Goal: Task Accomplishment & Management: Use online tool/utility

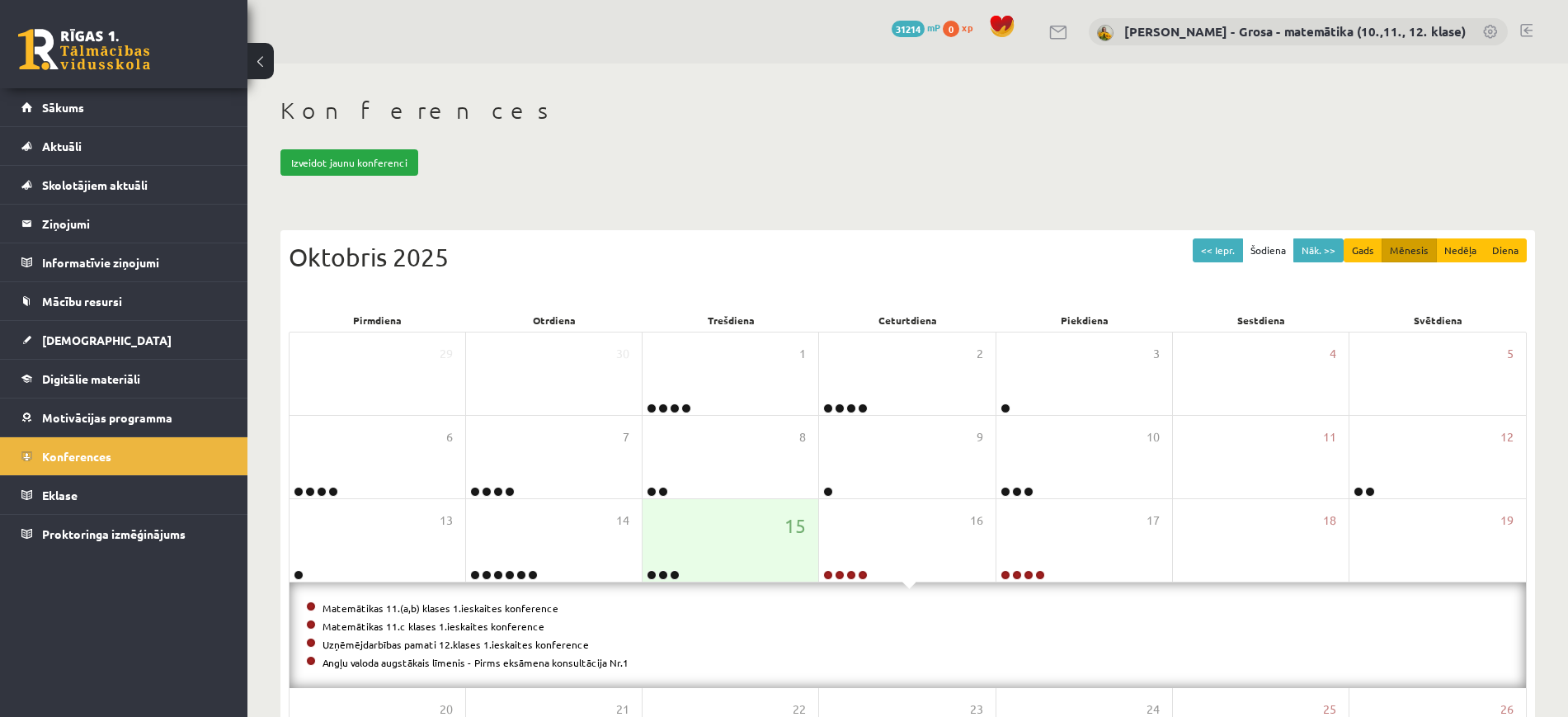
scroll to position [118, 0]
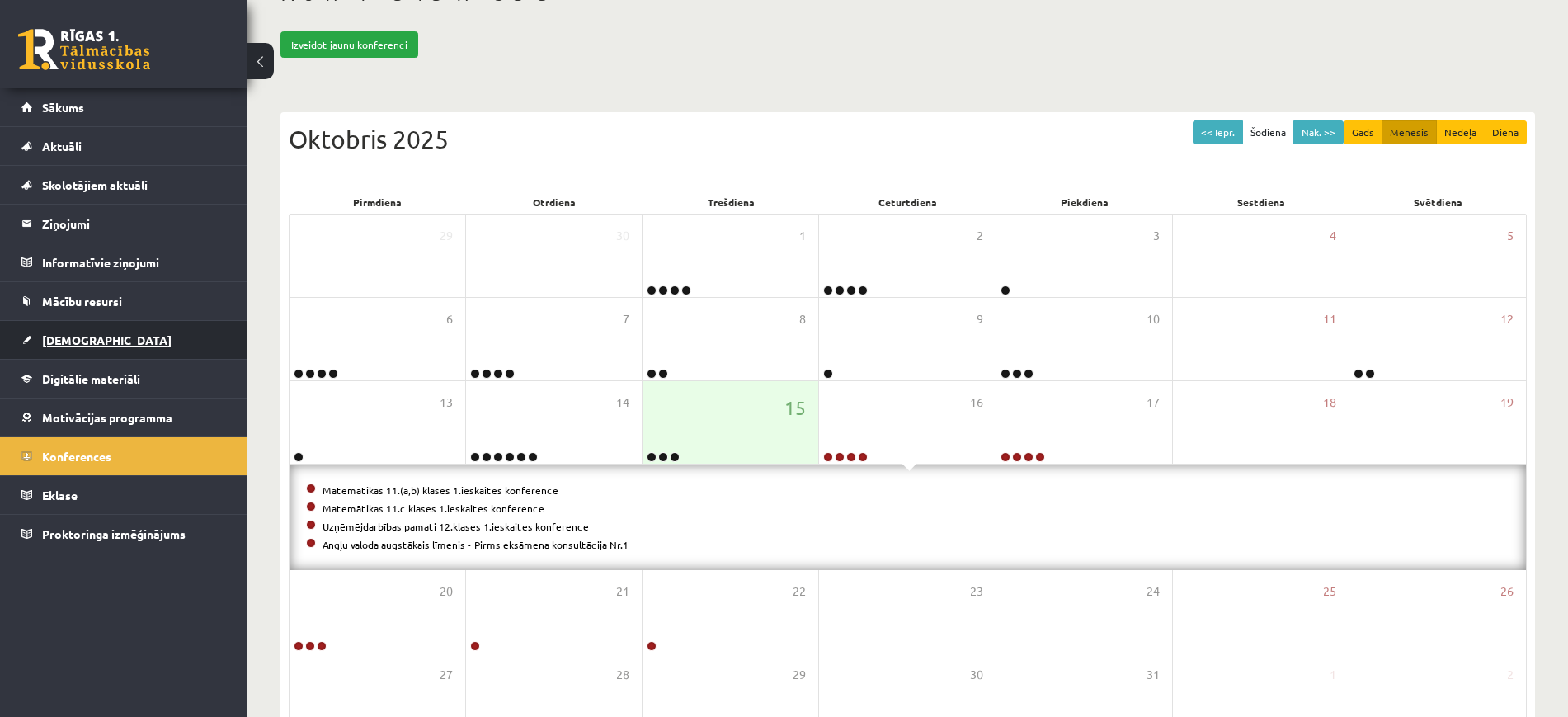
click at [67, 340] on span "[DEMOGRAPHIC_DATA]" at bounding box center [107, 339] width 129 height 14
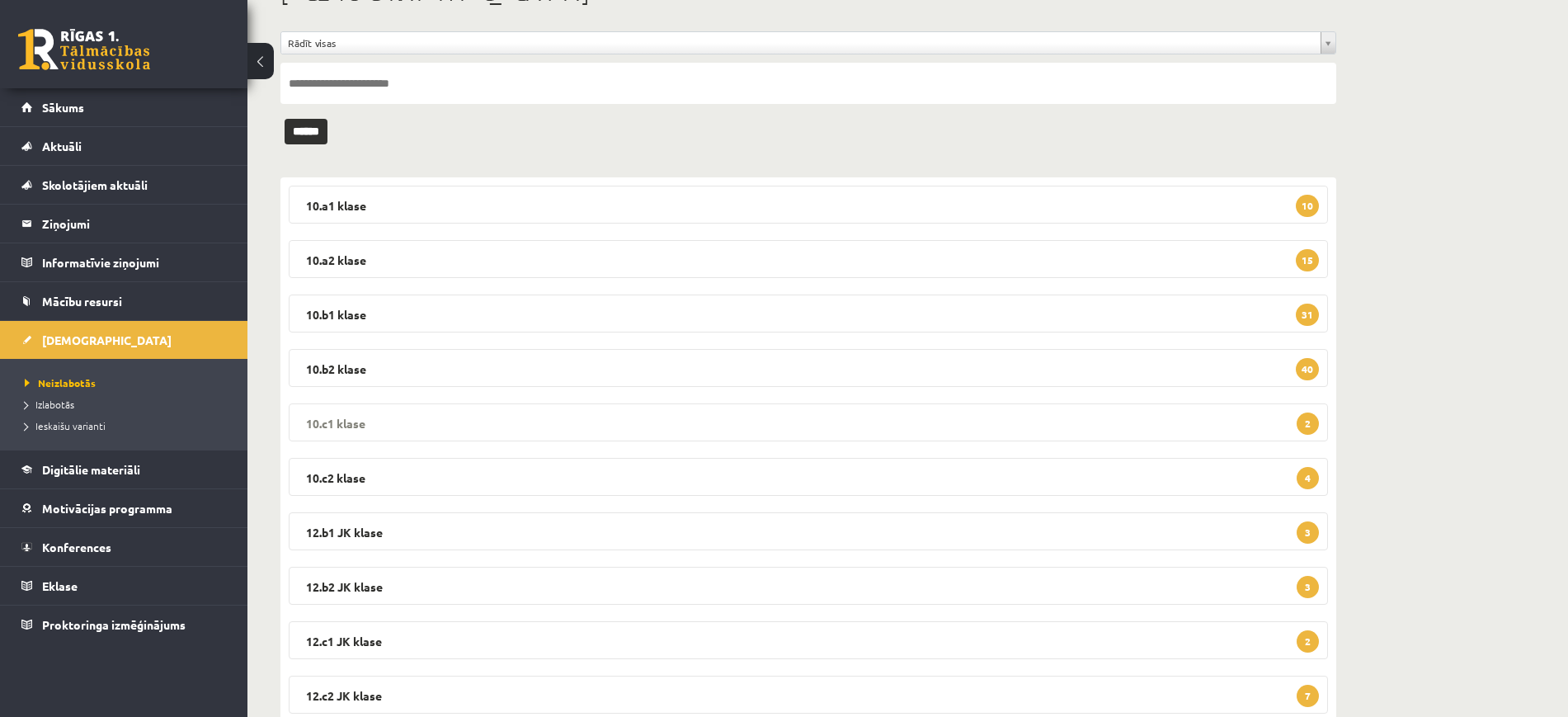
scroll to position [172, 0]
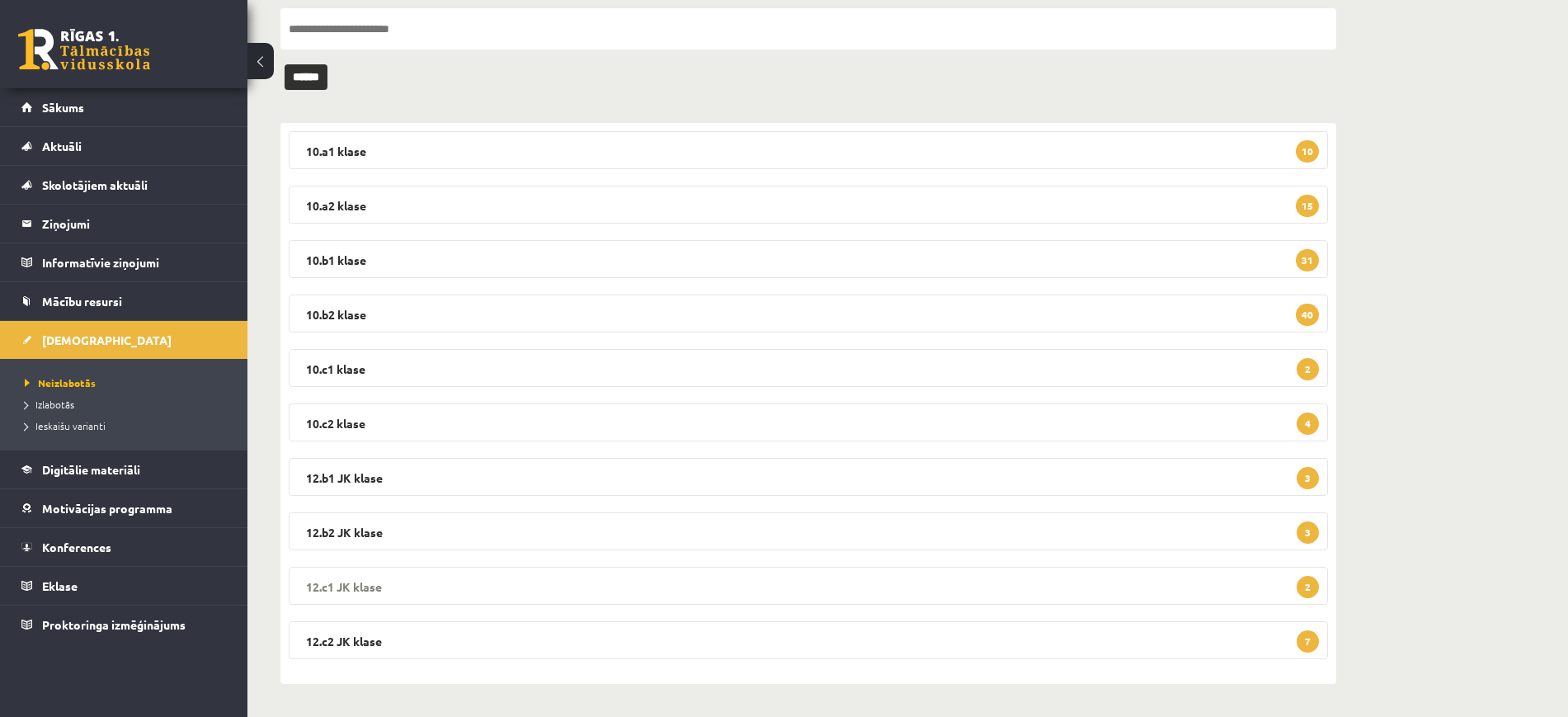
click at [507, 592] on legend "12.c1 JK klase 2" at bounding box center [808, 585] width 1039 height 38
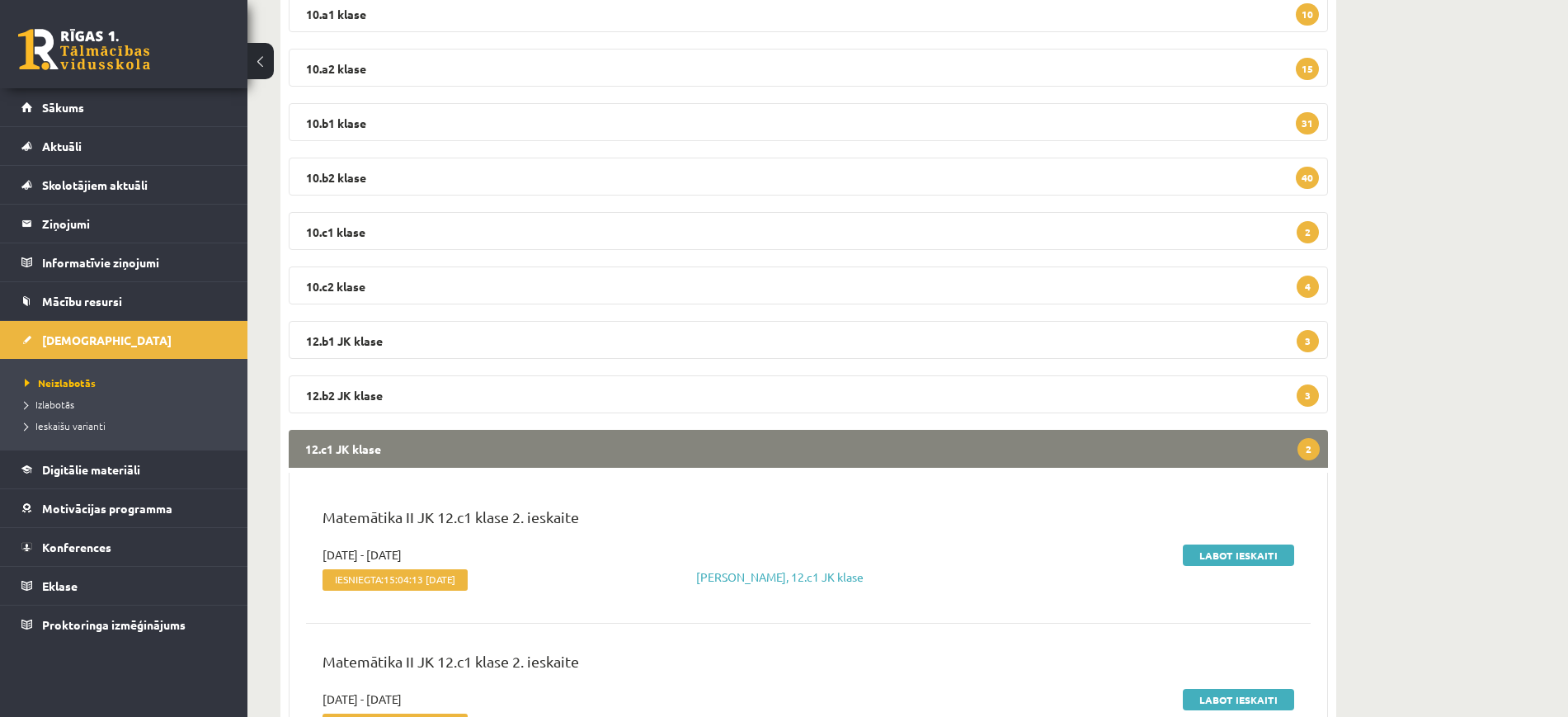
scroll to position [479, 0]
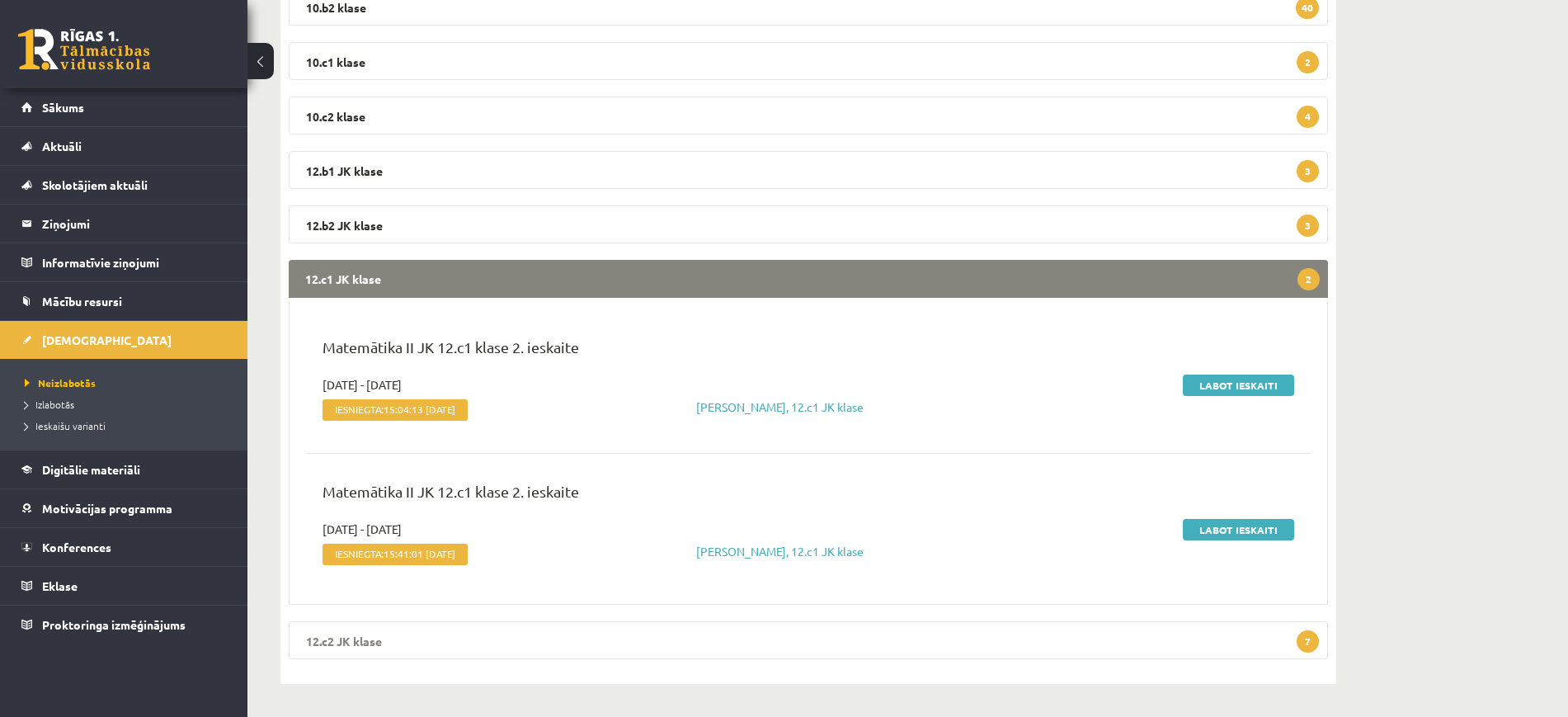
click at [518, 646] on legend "12.c2 JK klase 7" at bounding box center [808, 640] width 1039 height 38
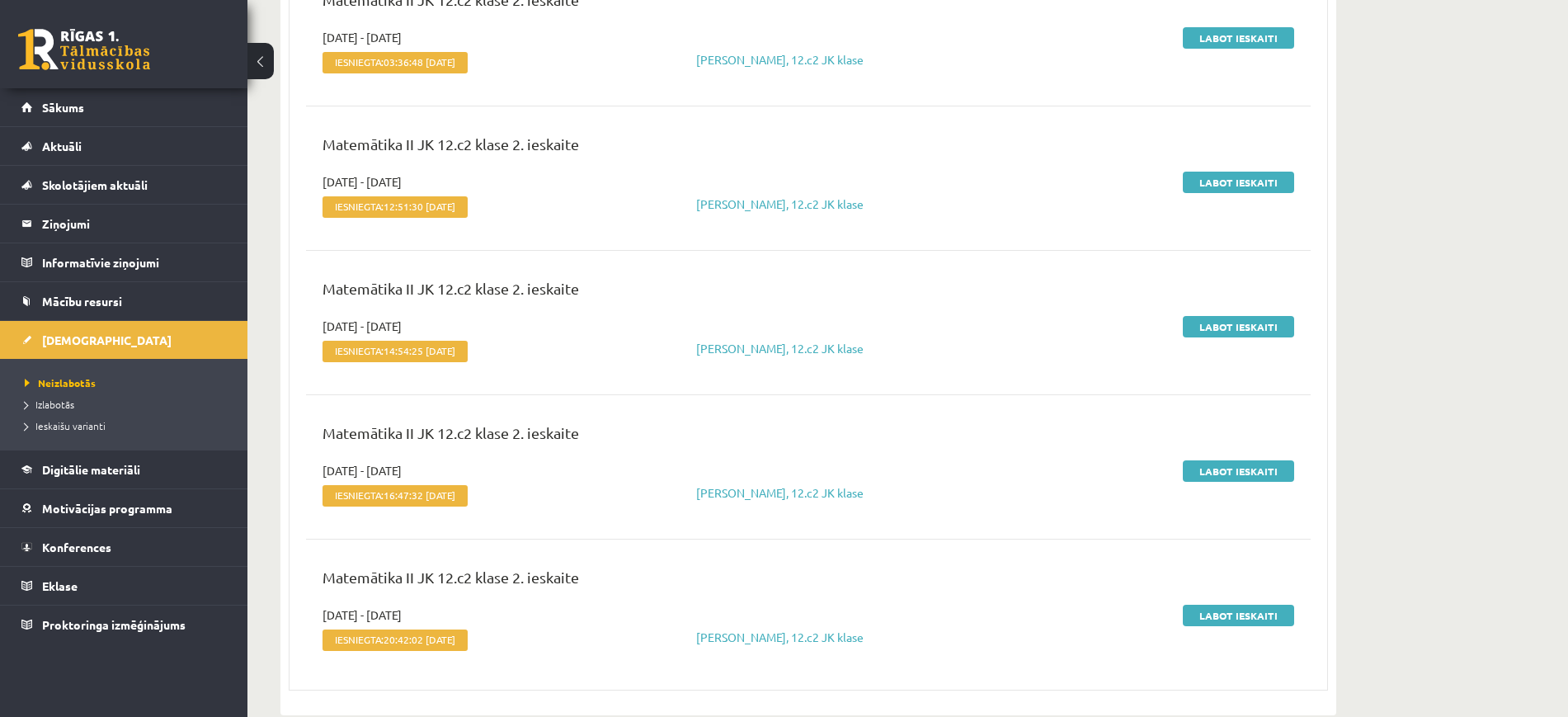
scroll to position [1508, 0]
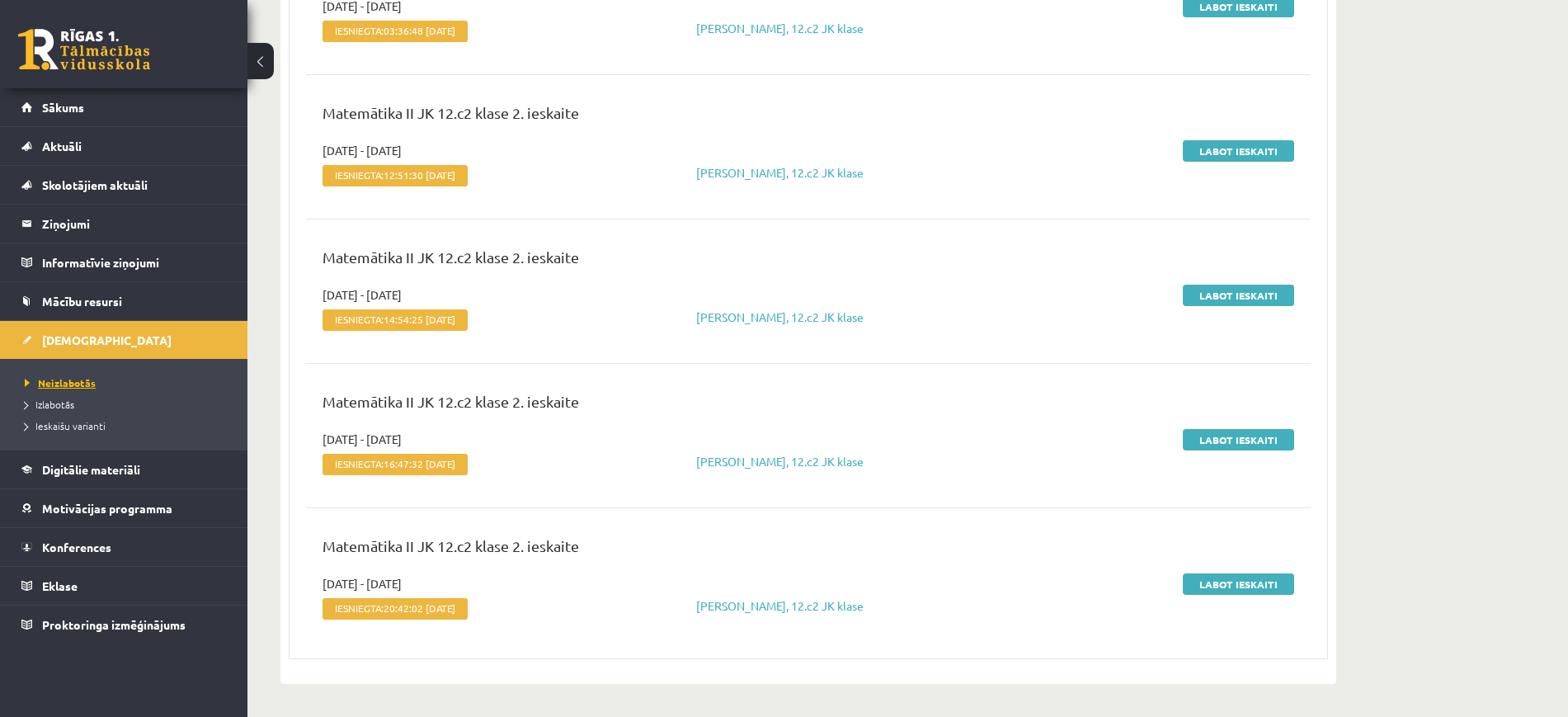
click at [83, 383] on span "Neizlabotās" at bounding box center [59, 383] width 71 height 14
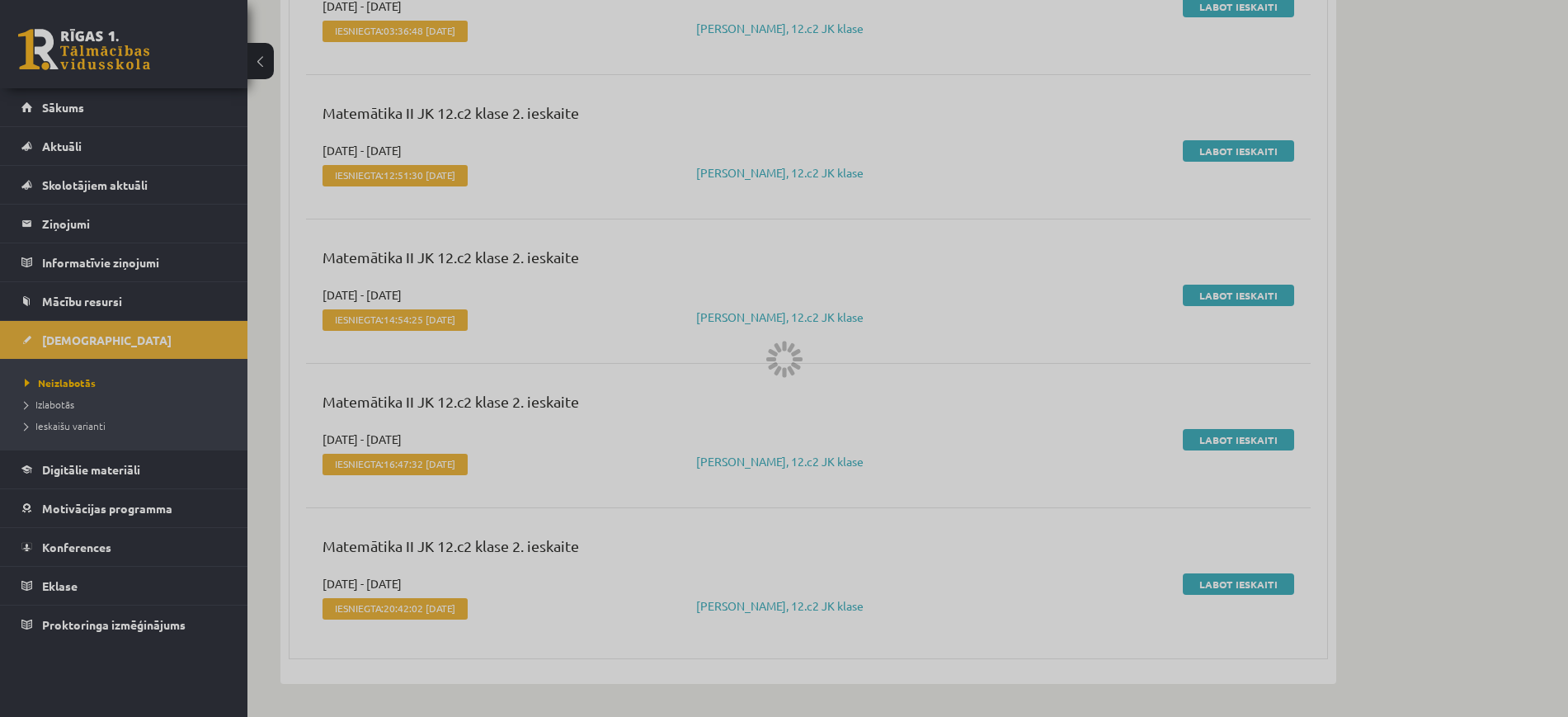
scroll to position [172, 0]
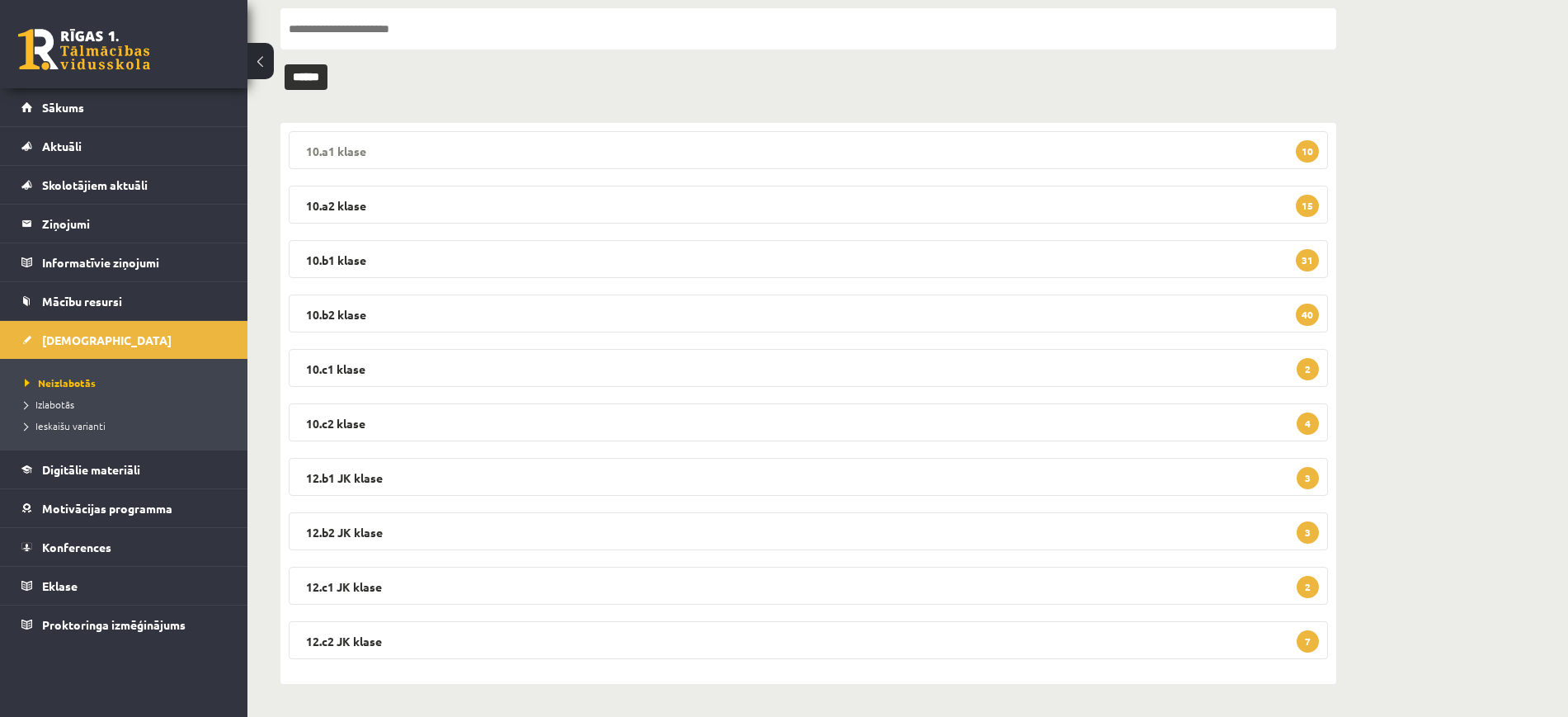
click at [461, 144] on legend "10.a1 klase 10" at bounding box center [808, 150] width 1039 height 38
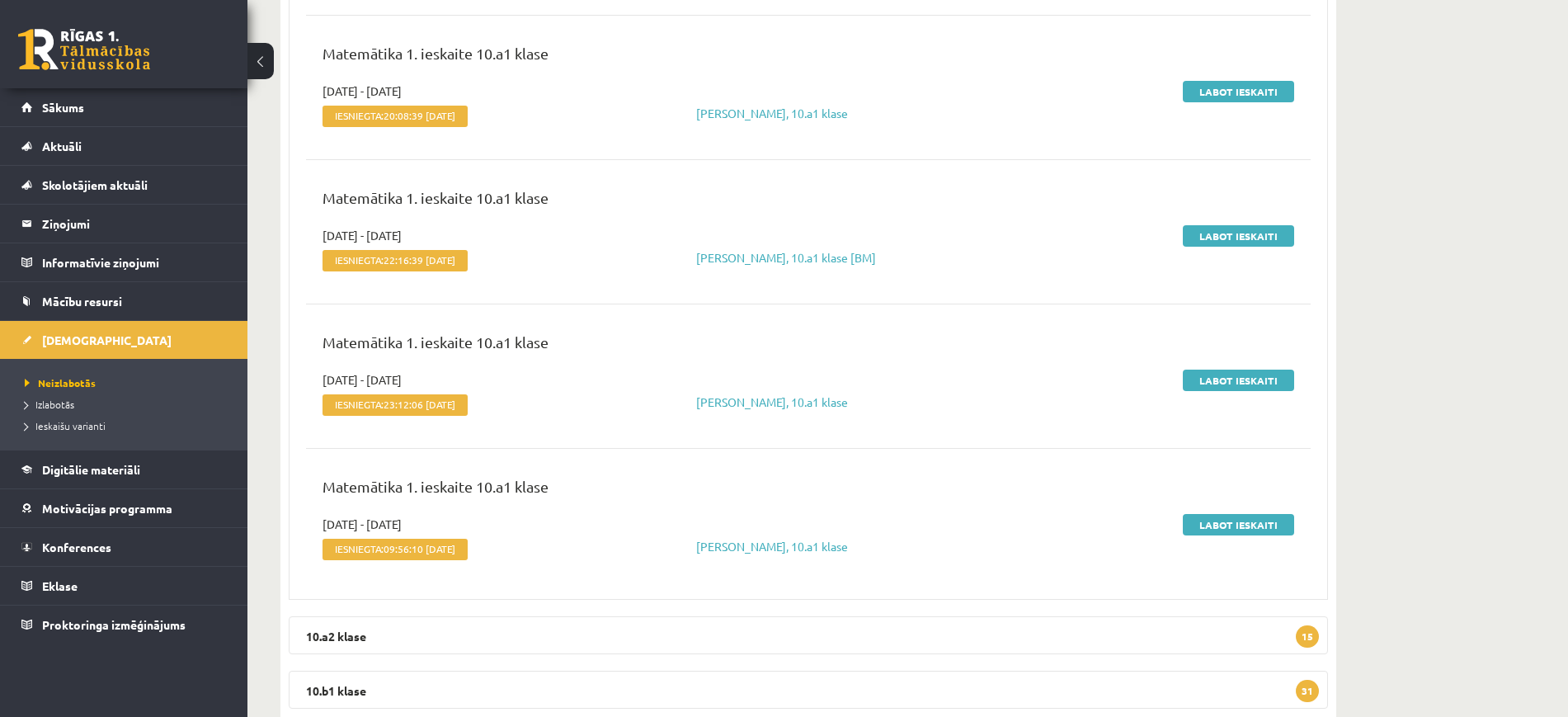
scroll to position [1512, 0]
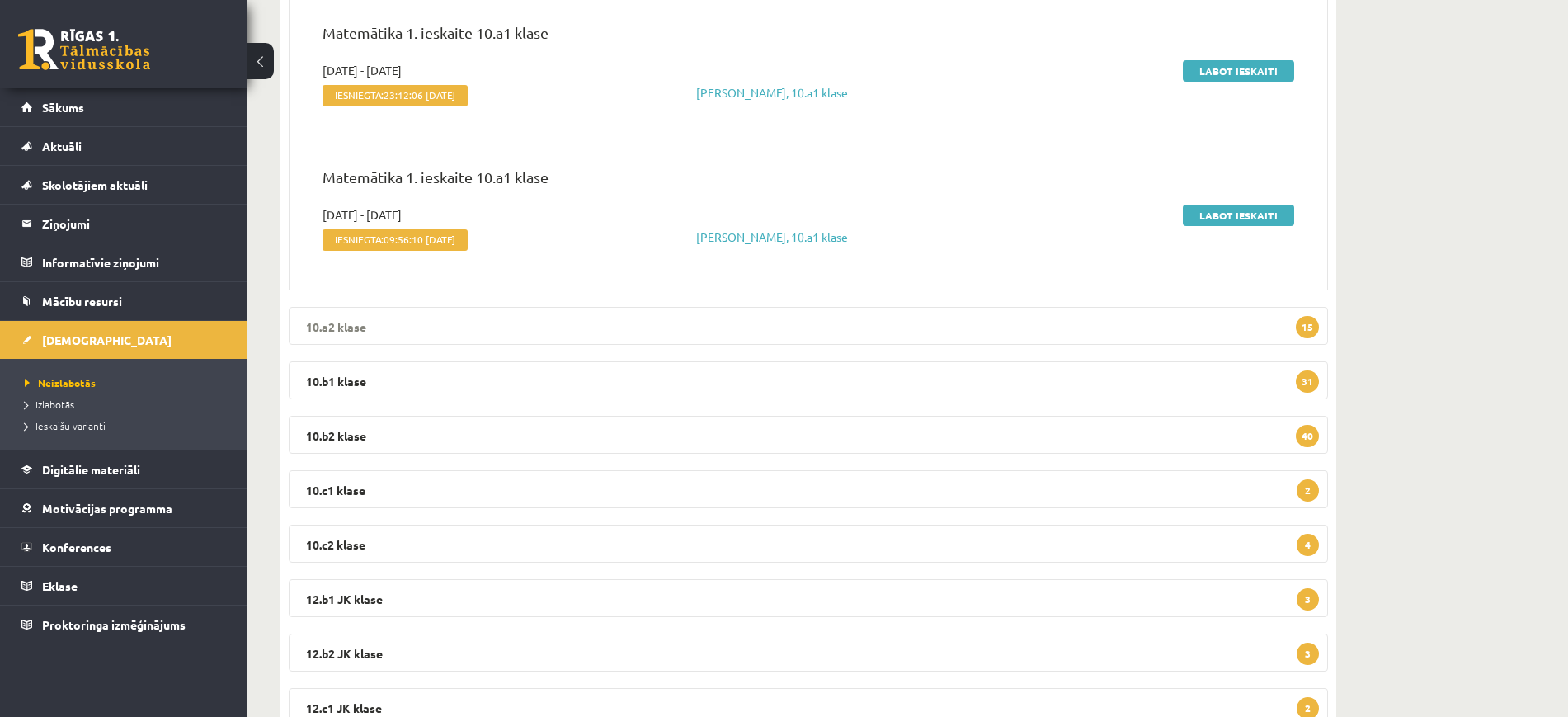
click at [572, 325] on legend "10.a2 klase 15" at bounding box center [808, 325] width 1039 height 38
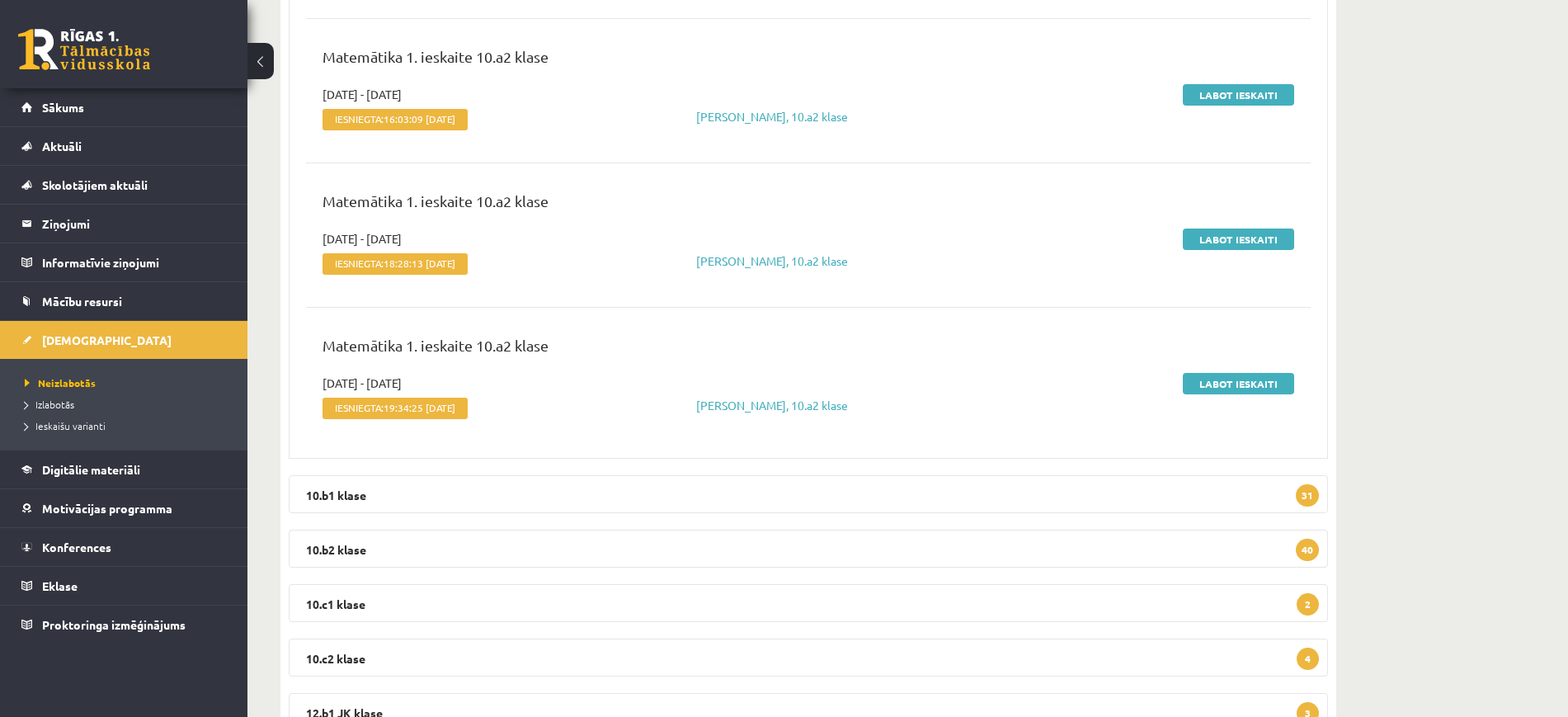
scroll to position [3780, 0]
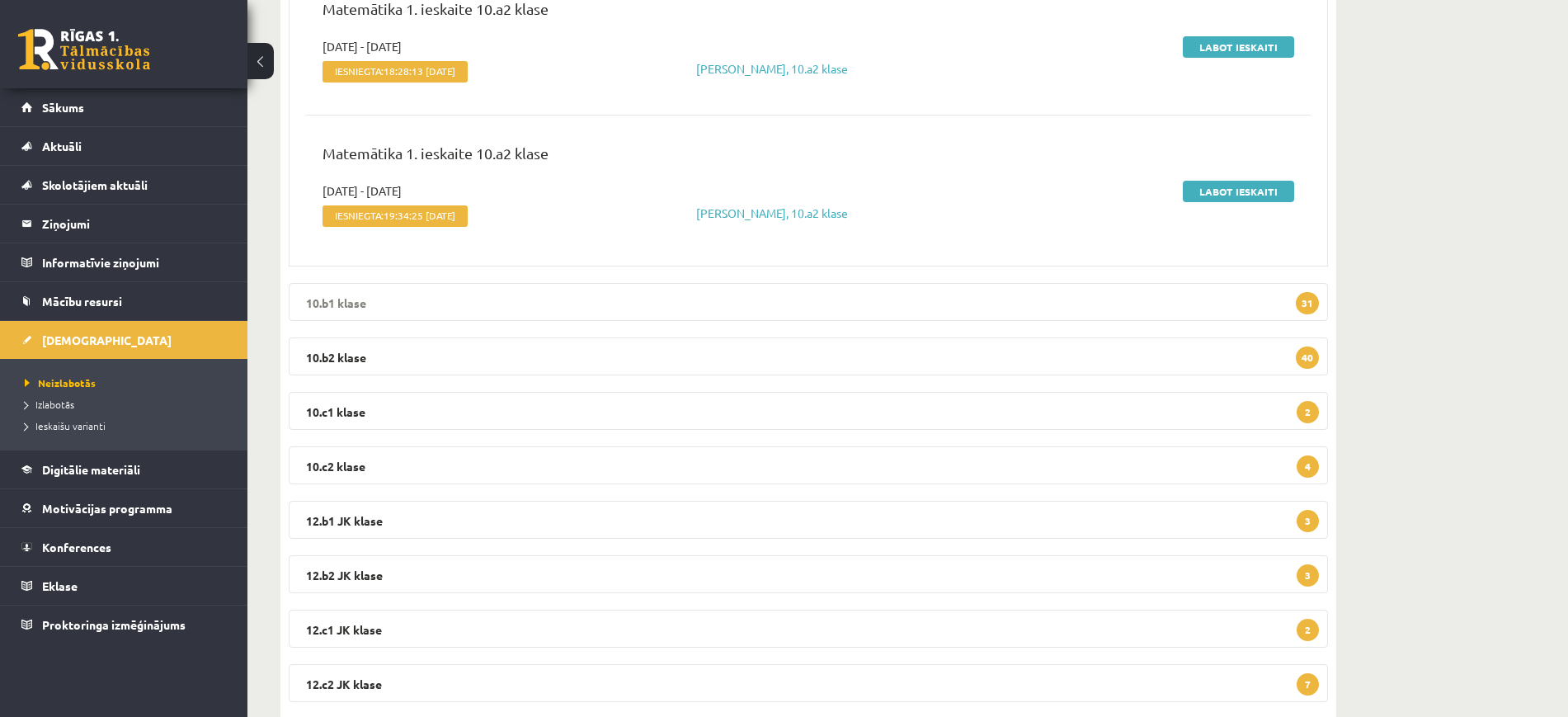
click at [605, 304] on legend "10.b1 klase 31" at bounding box center [808, 302] width 1039 height 38
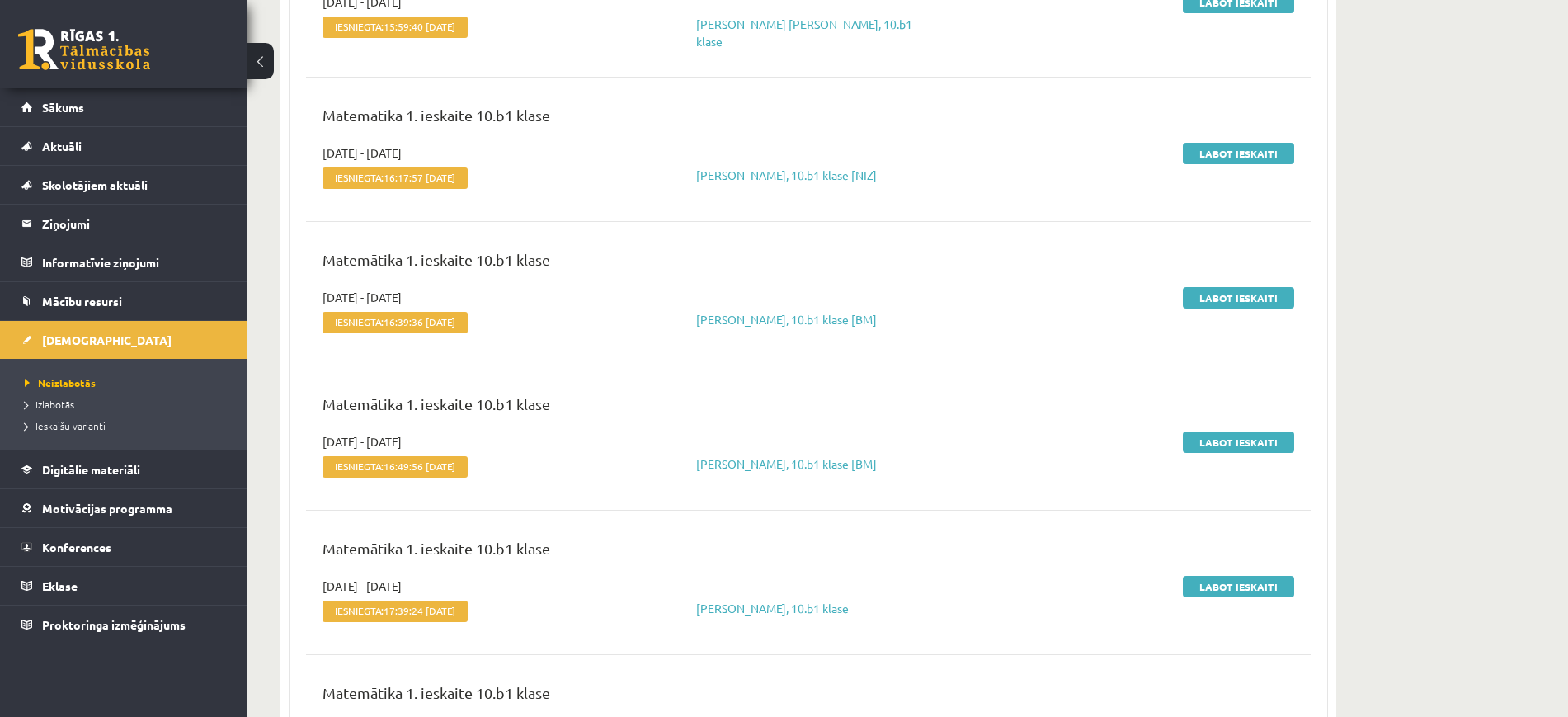
scroll to position [8308, 0]
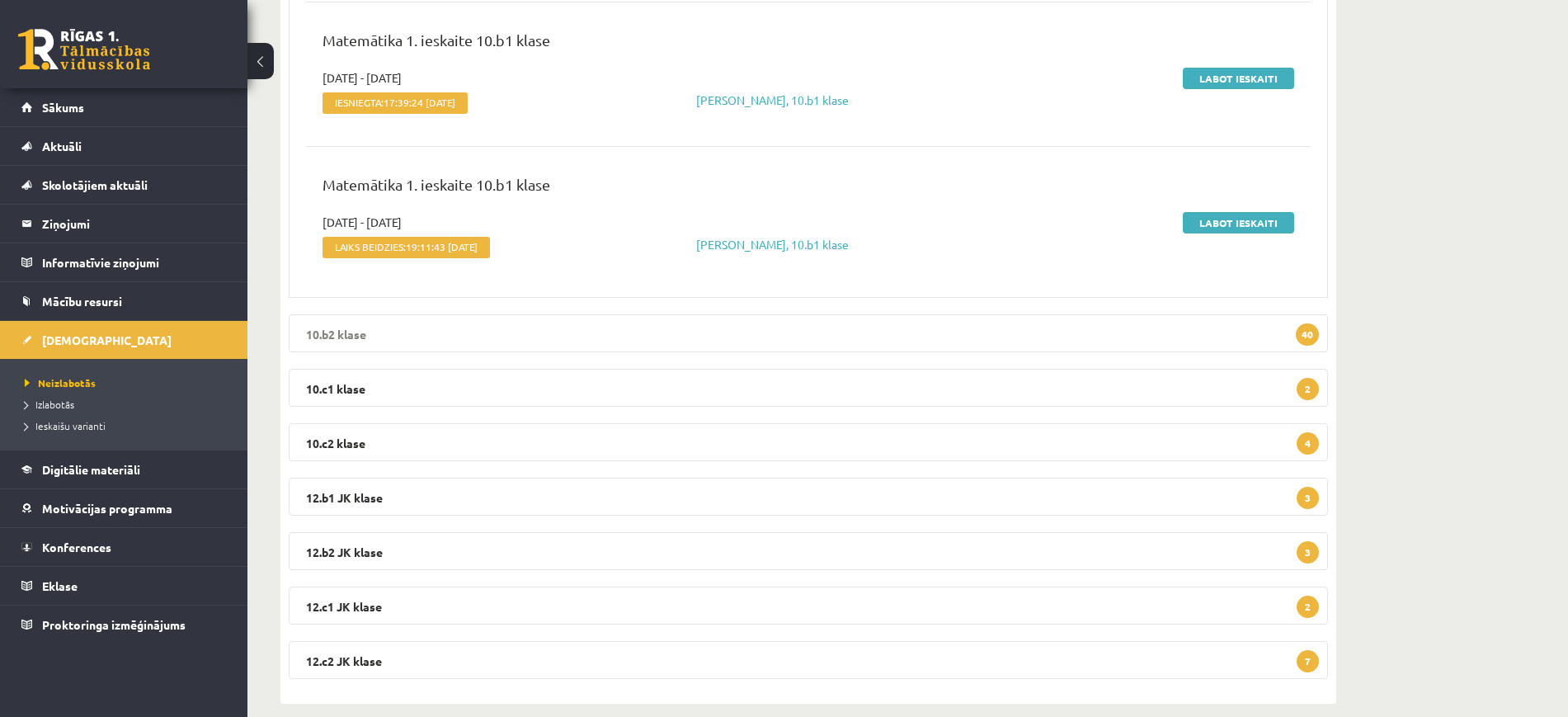
click at [914, 324] on legend "10.b2 klase 40" at bounding box center [808, 333] width 1039 height 38
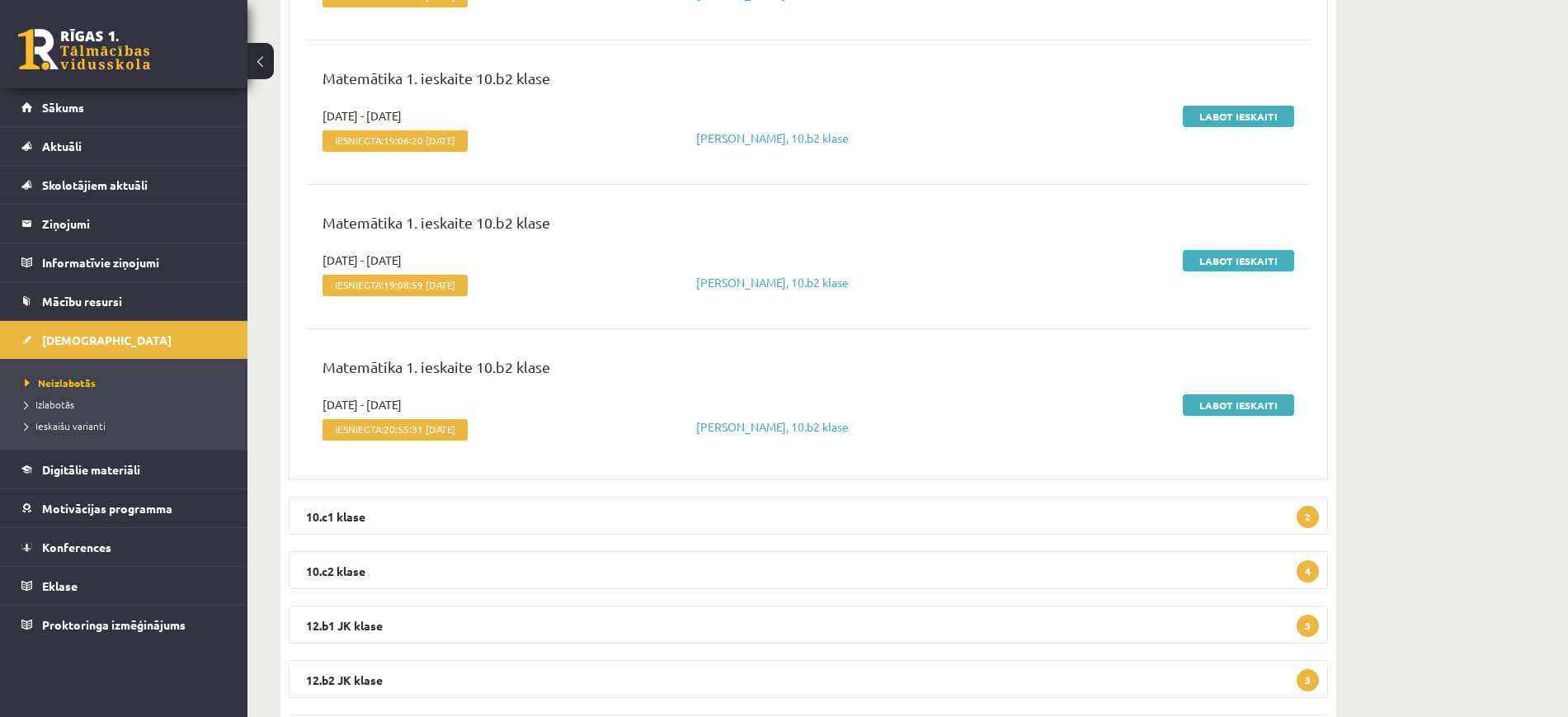
scroll to position [14100, 0]
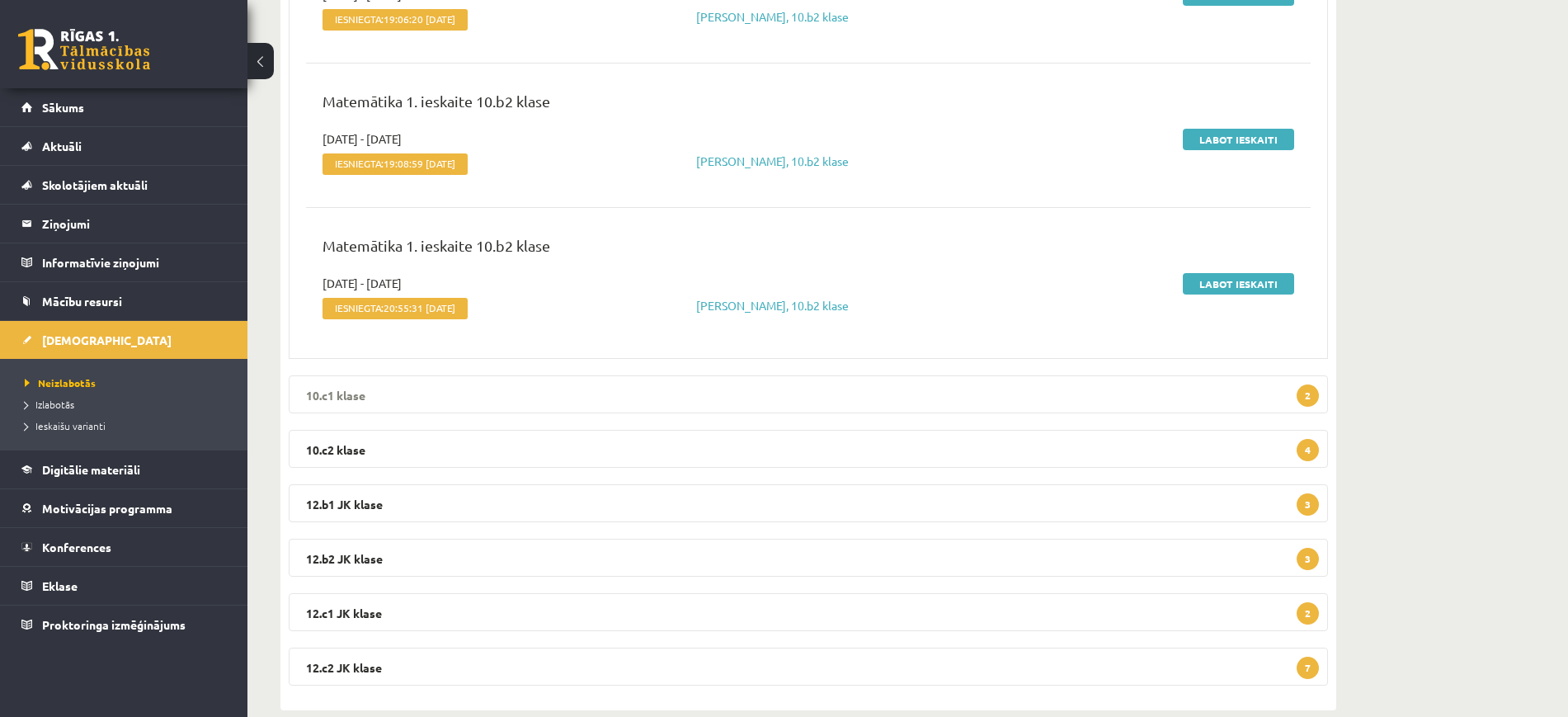
click at [932, 375] on legend "10.c1 klase 2" at bounding box center [808, 394] width 1039 height 38
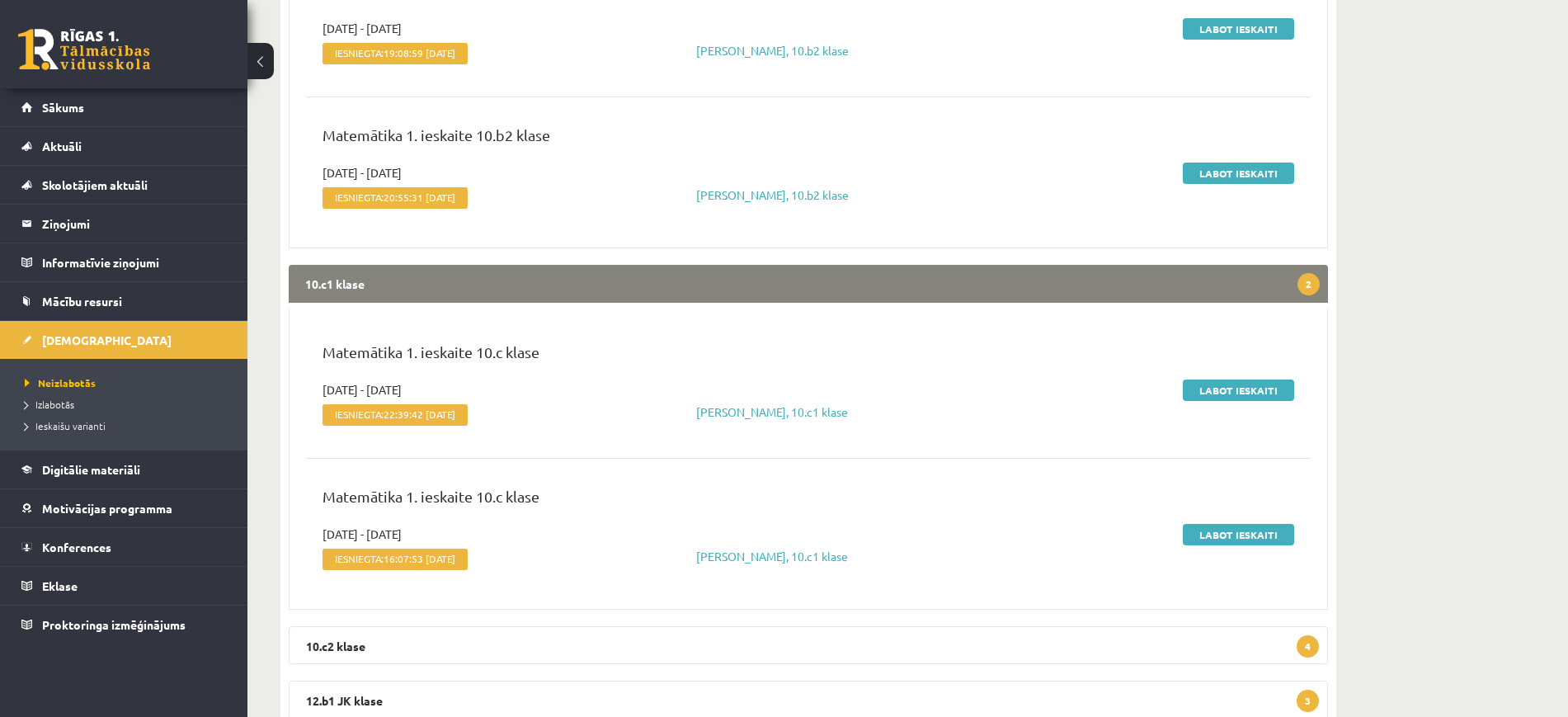
scroll to position [14363, 0]
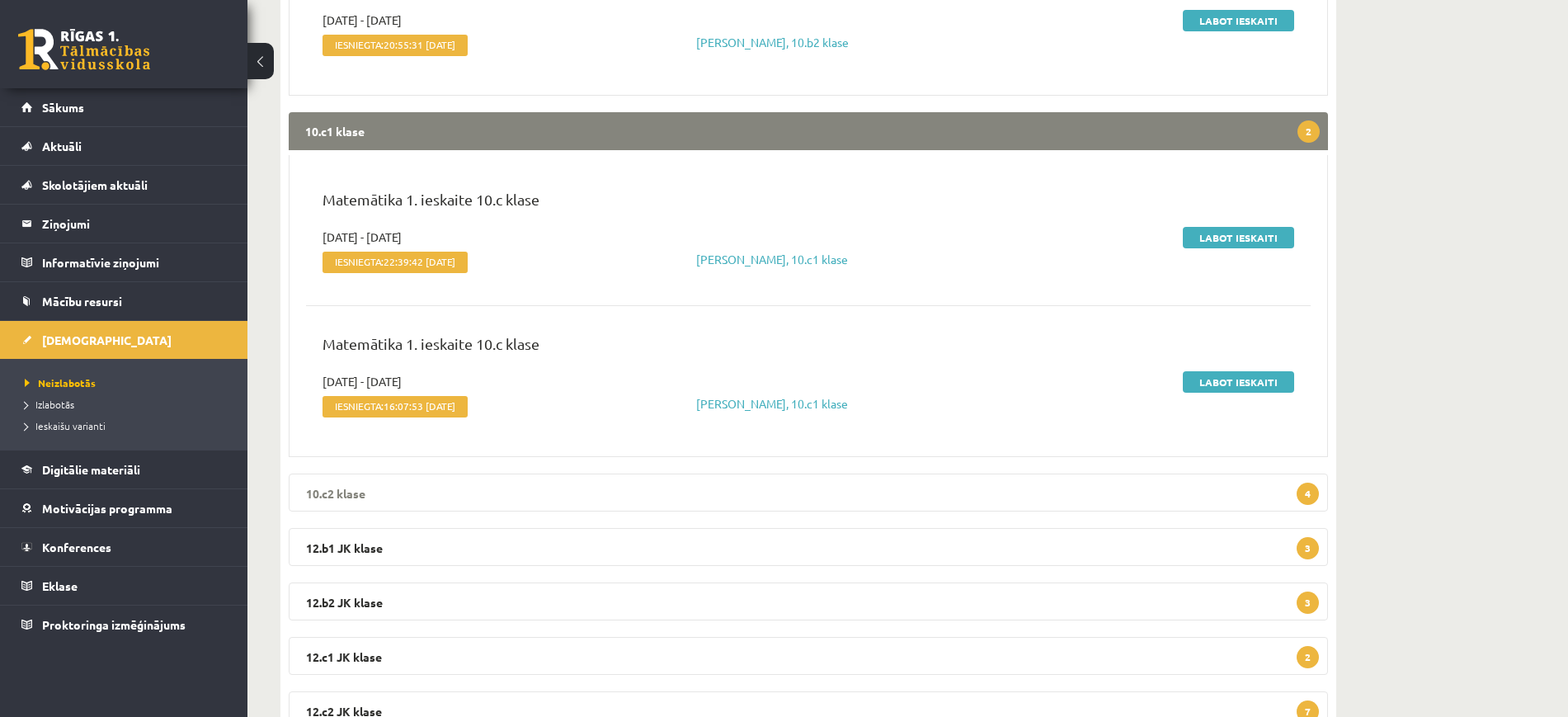
click at [891, 476] on legend "10.c2 klase 4" at bounding box center [808, 492] width 1039 height 38
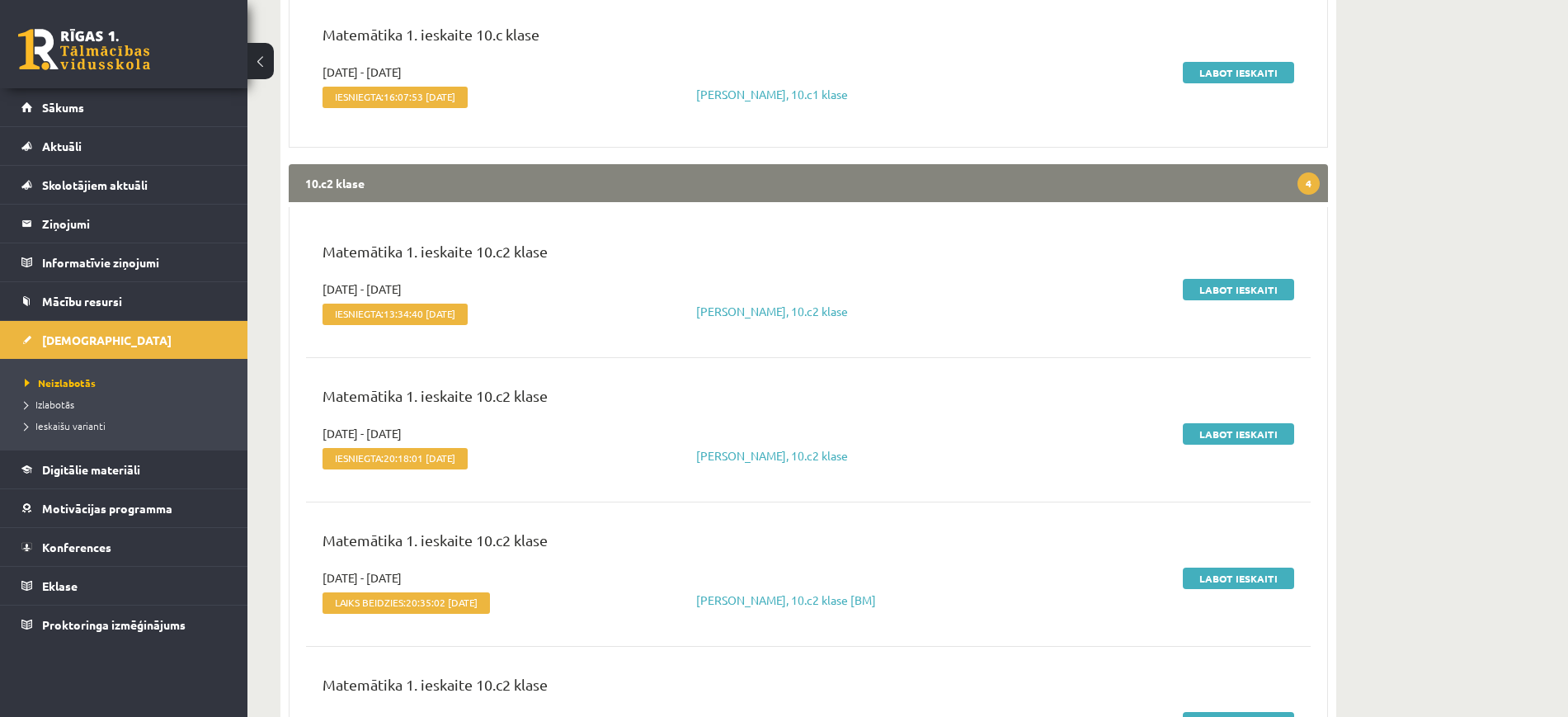
scroll to position [15002, 0]
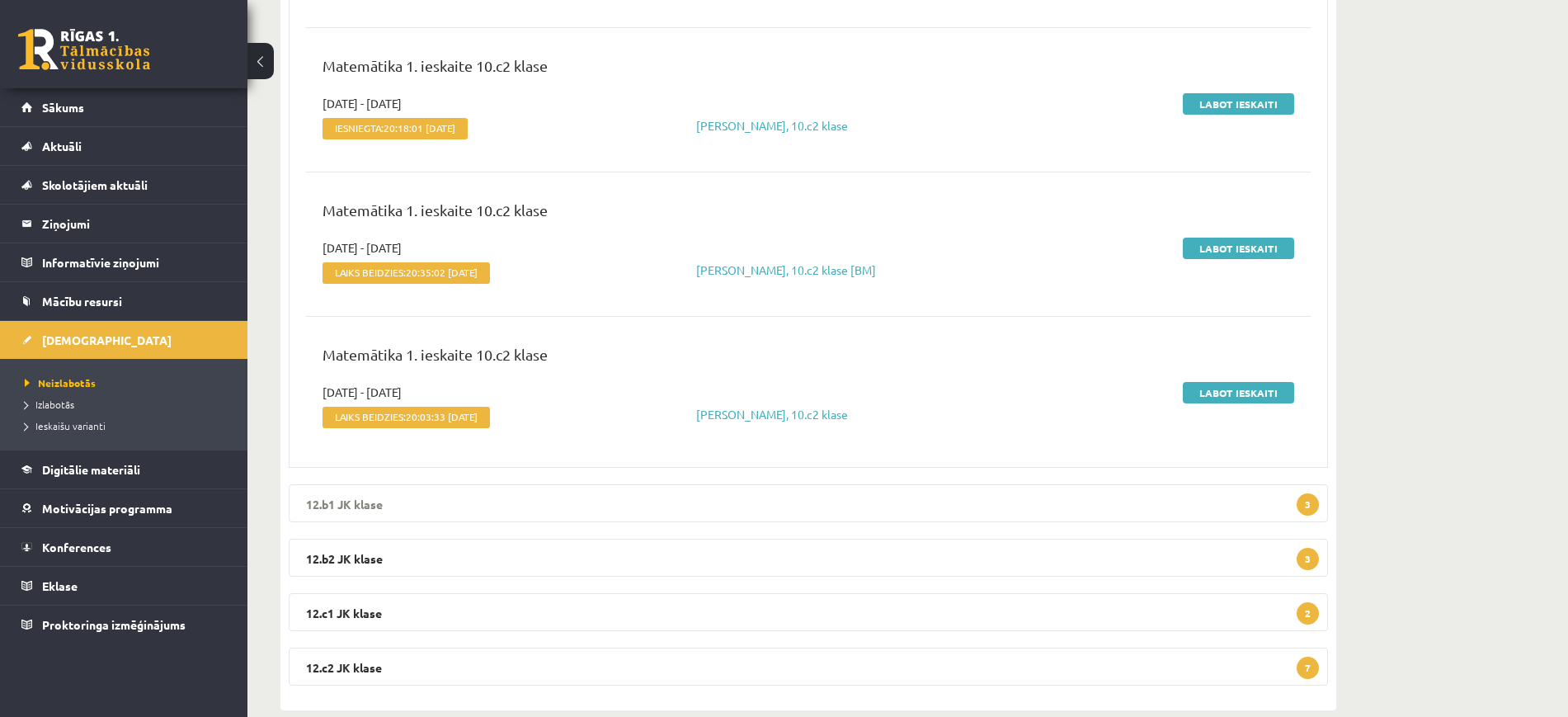
click at [893, 484] on legend "12.b1 JK klase 3" at bounding box center [808, 503] width 1039 height 38
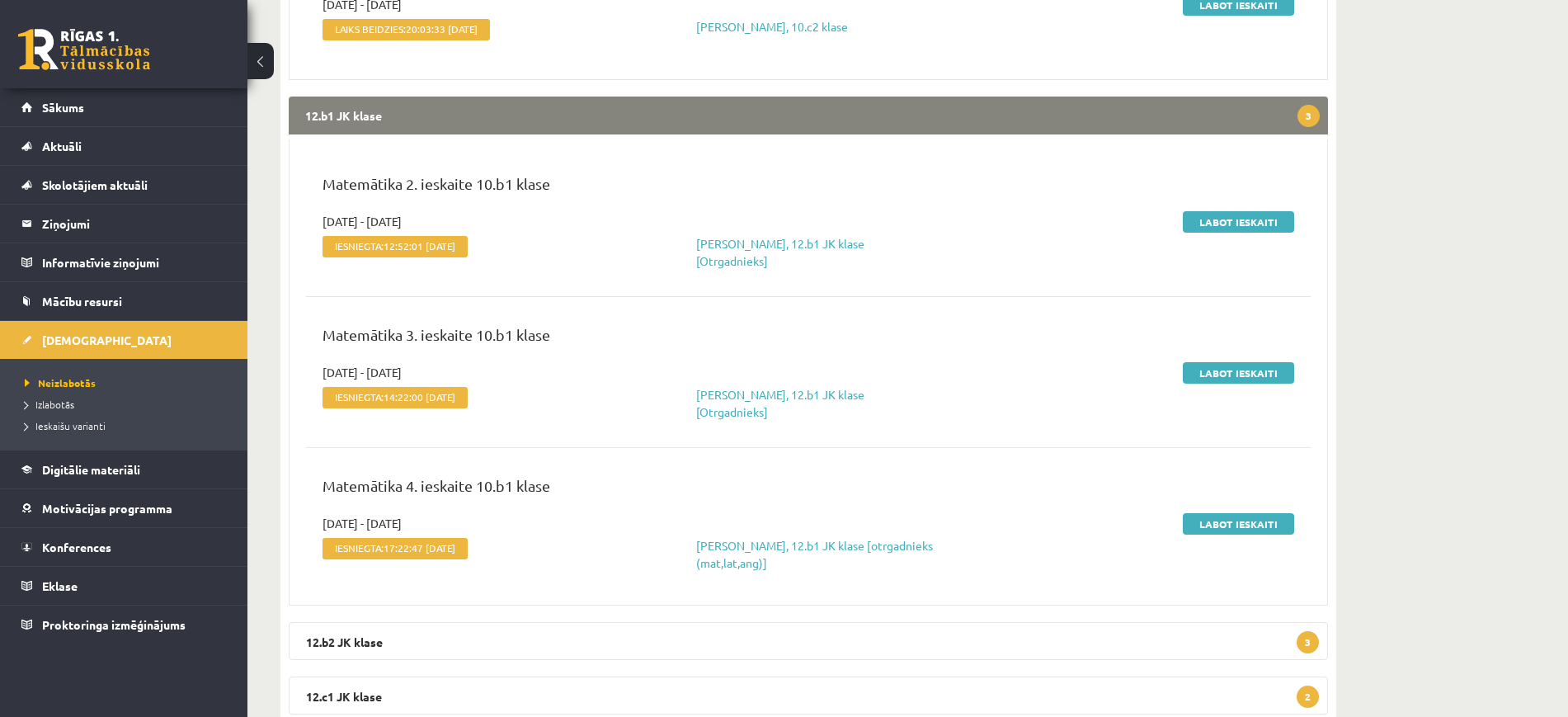
scroll to position [15460, 0]
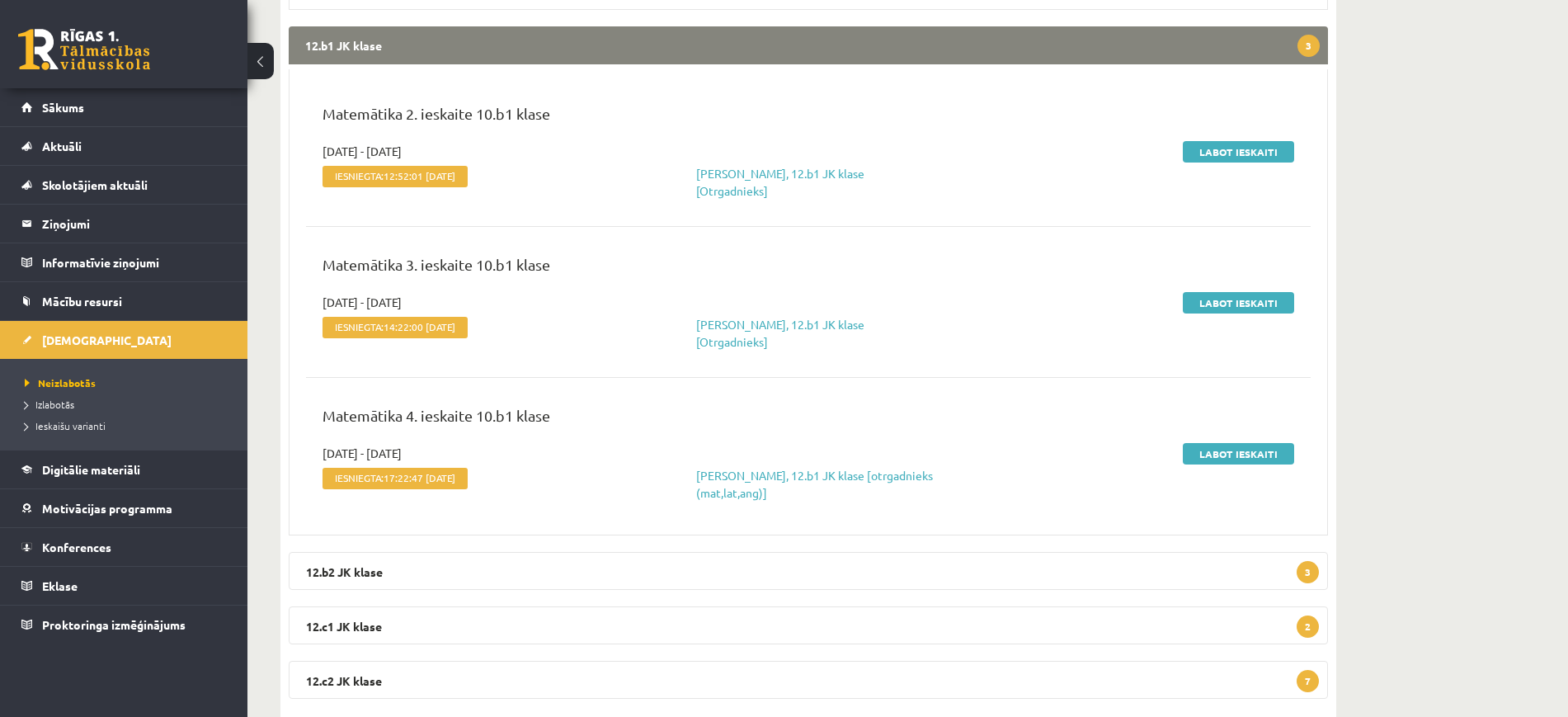
click at [780, 551] on div "12.b2 JK klase 3 Matemātika JK 12.b2 klase 1. ieskaite 2025-10-14 - 2025-10-17 …" at bounding box center [808, 570] width 1039 height 38
click at [779, 551] on legend "12.b2 JK klase 3" at bounding box center [808, 570] width 1039 height 38
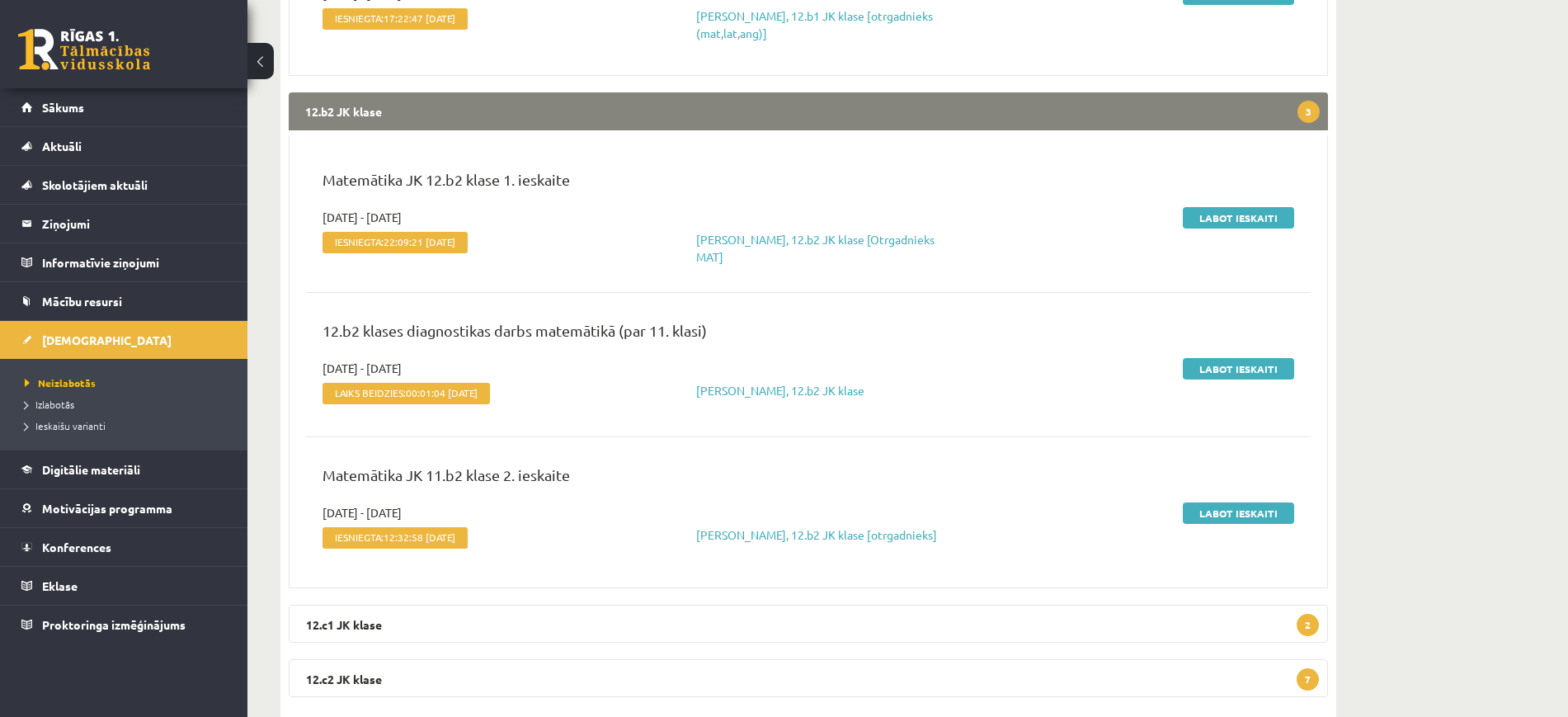
scroll to position [15924, 0]
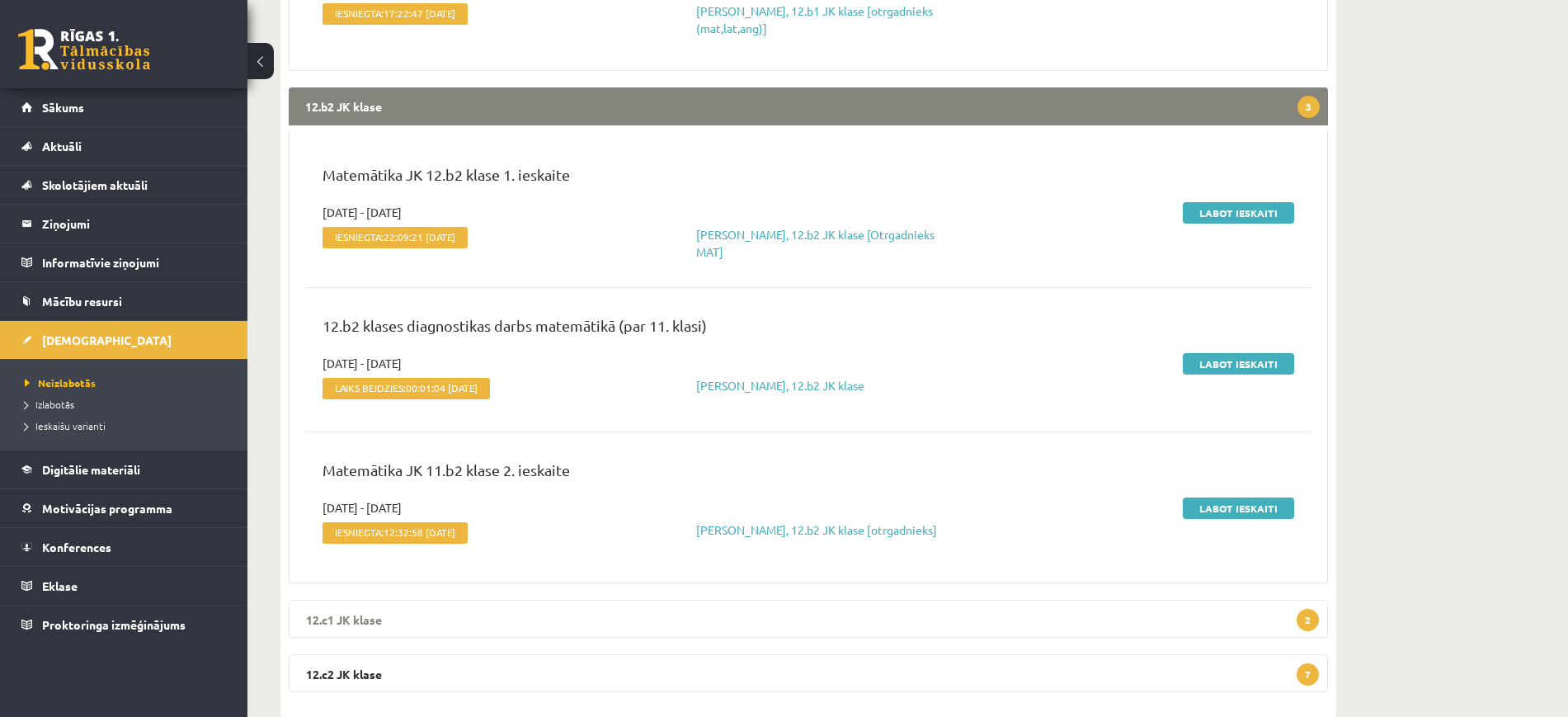
click at [684, 600] on legend "12.c1 JK klase 2" at bounding box center [808, 618] width 1039 height 38
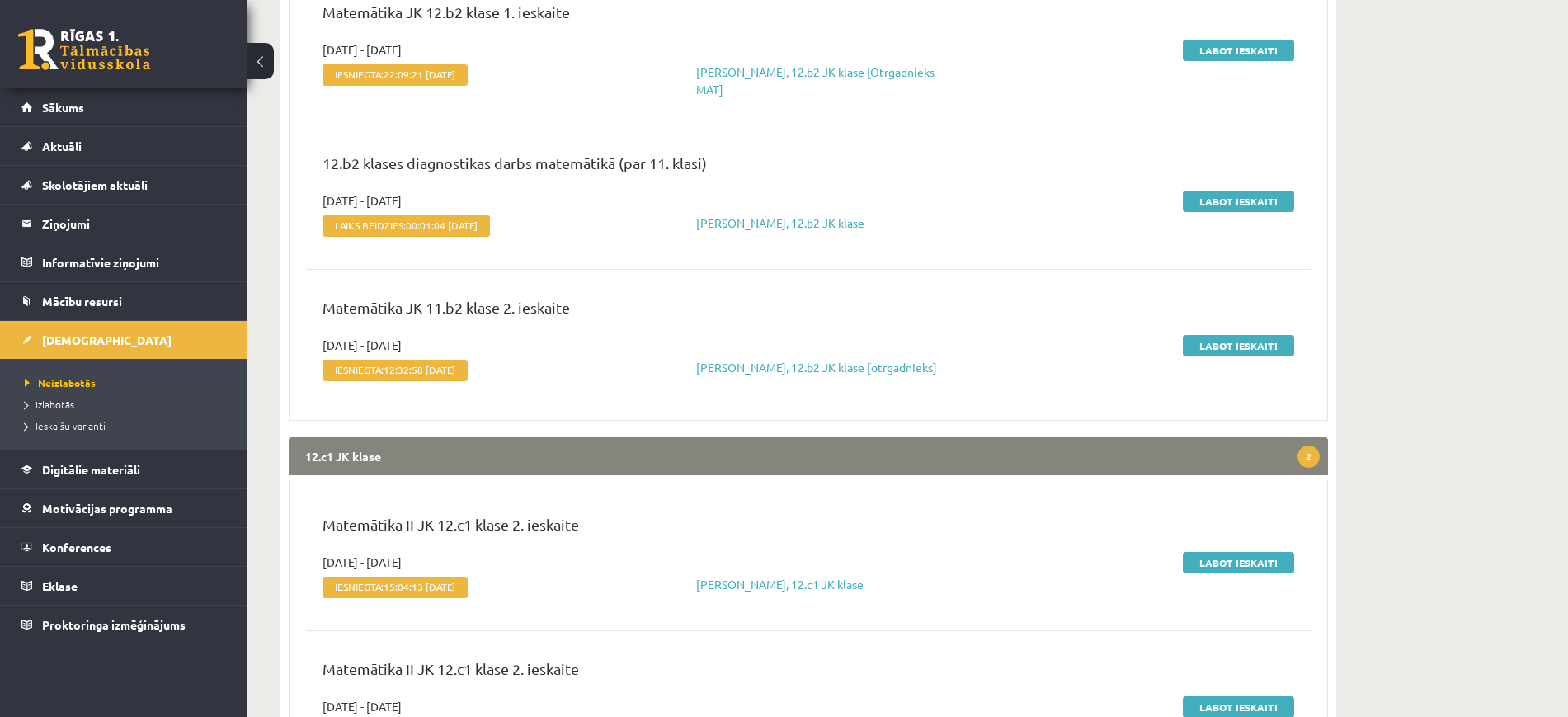
scroll to position [16206, 0]
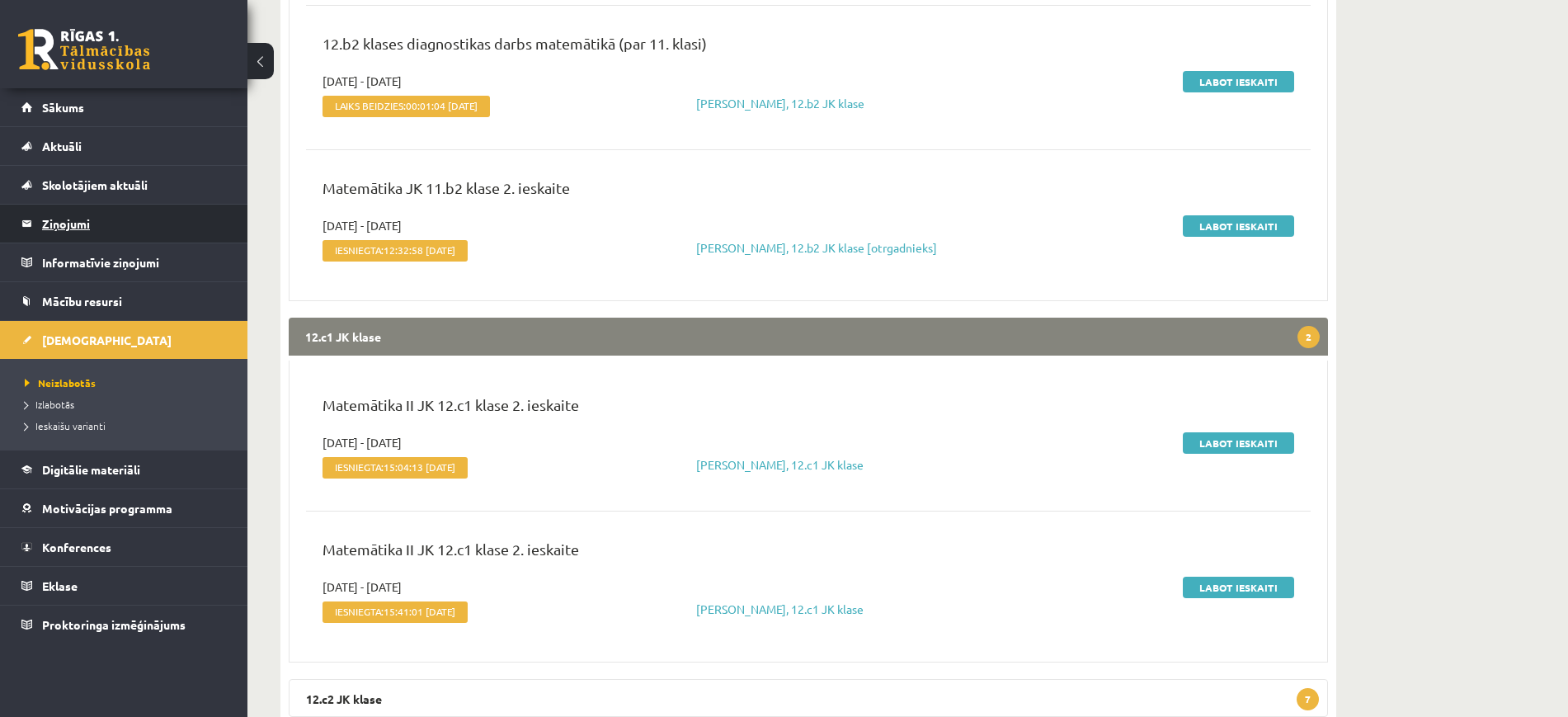
click at [168, 220] on legend "Ziņojumi 4" at bounding box center [134, 223] width 184 height 38
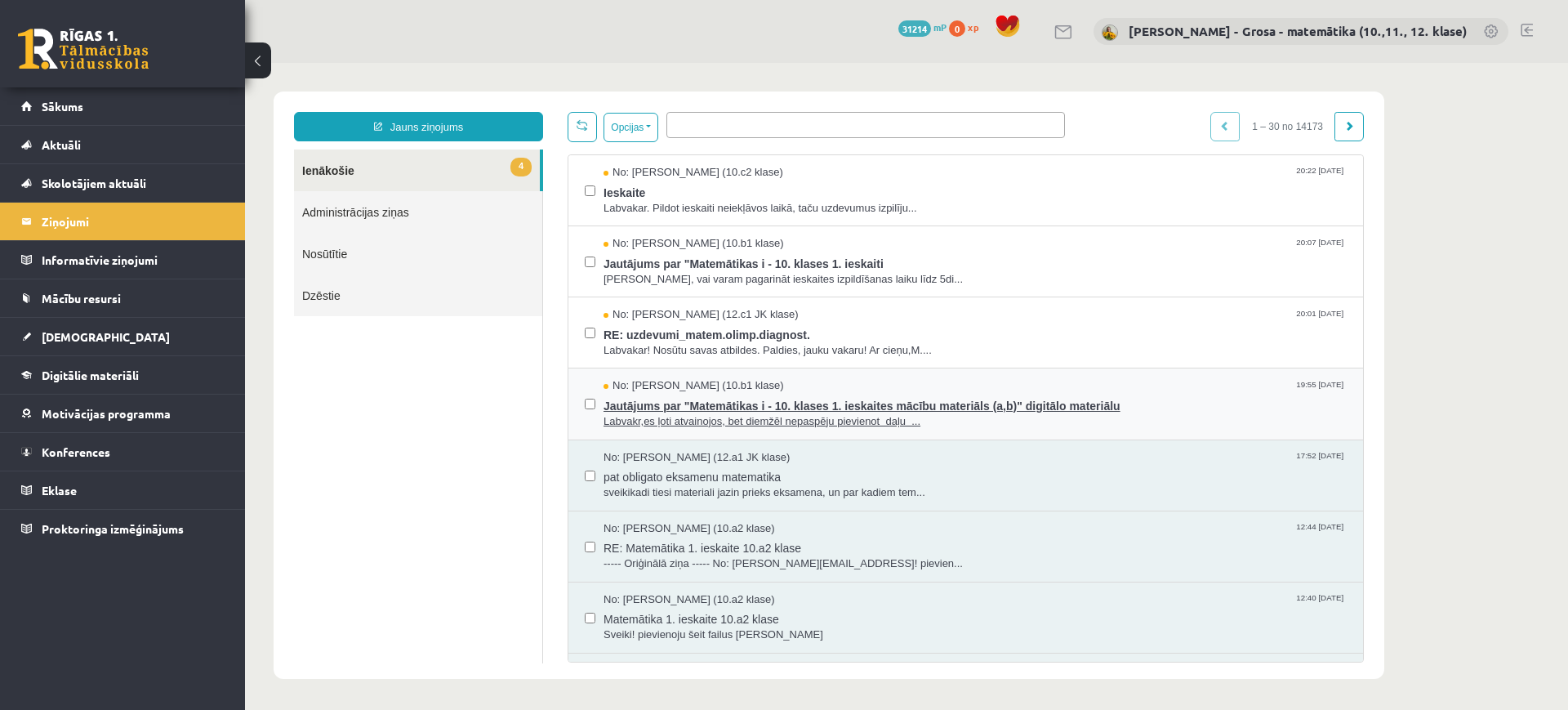
click at [1015, 414] on span "Labvakr,es ļoti atvainojos, bet diemžēl nepaspēju pievienot daļu ..." at bounding box center [974, 421] width 743 height 15
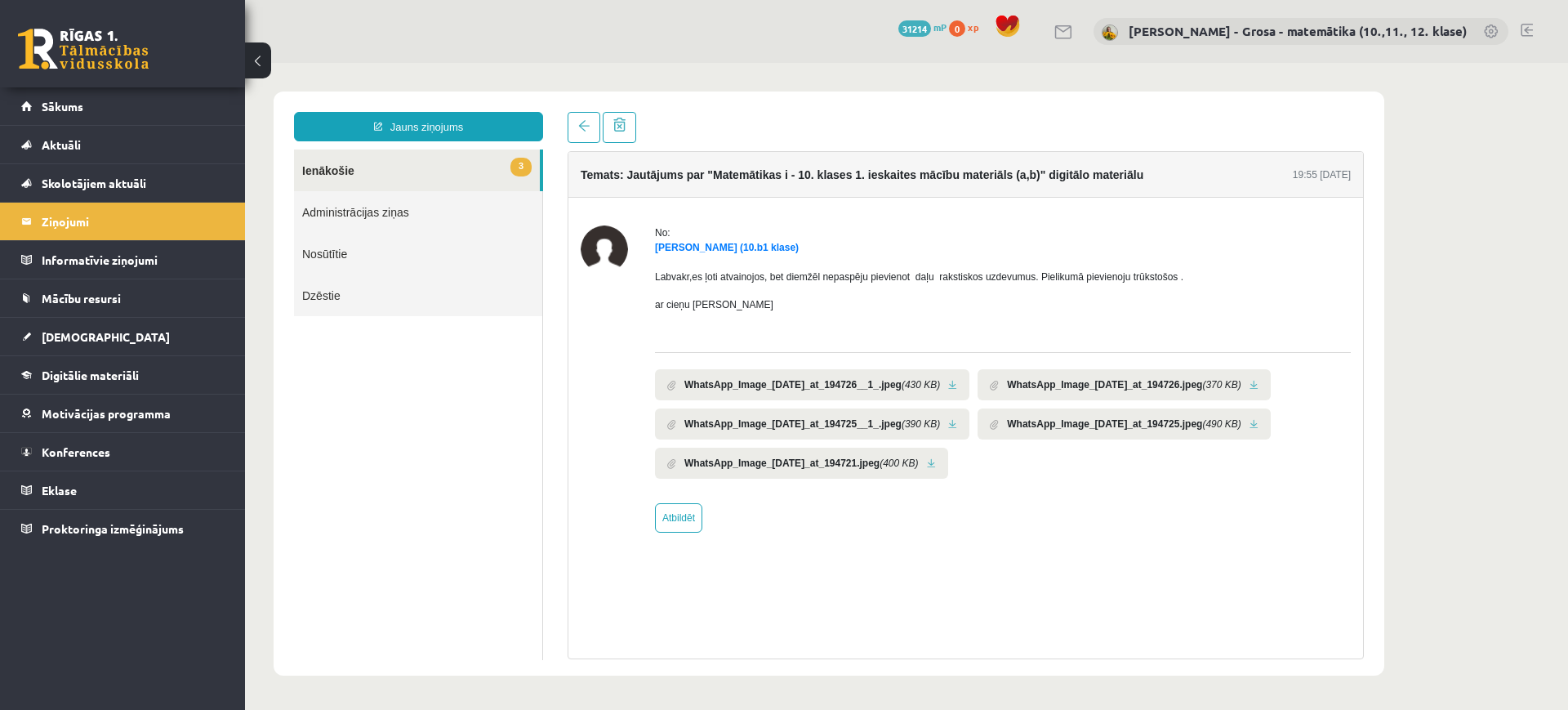
click at [957, 389] on link at bounding box center [952, 384] width 9 height 11
click at [580, 130] on span at bounding box center [584, 126] width 12 height 12
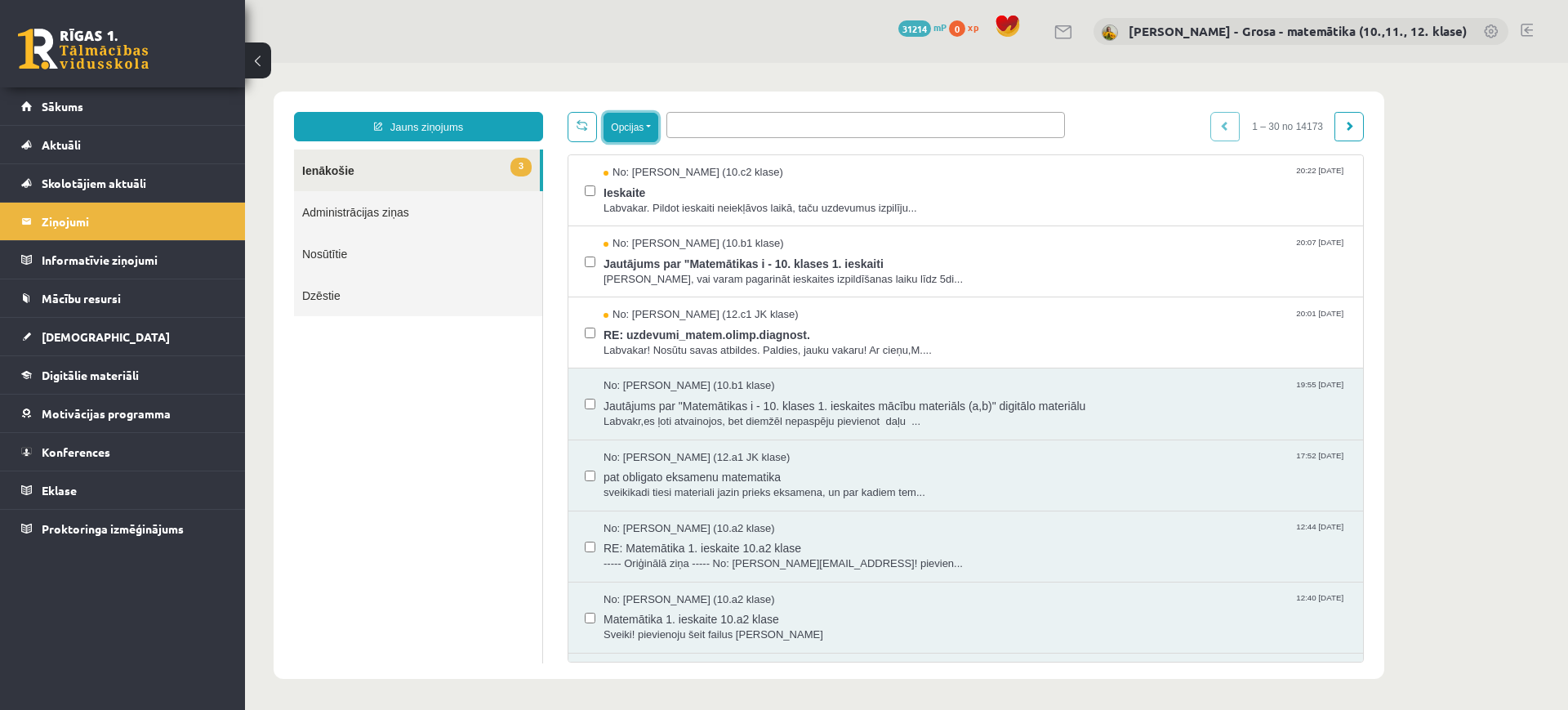
click at [641, 125] on button "Opcijas" at bounding box center [630, 127] width 55 height 29
click at [687, 262] on link "Atzīmēt izvēlētos kā nelasītus" at bounding box center [699, 268] width 151 height 16
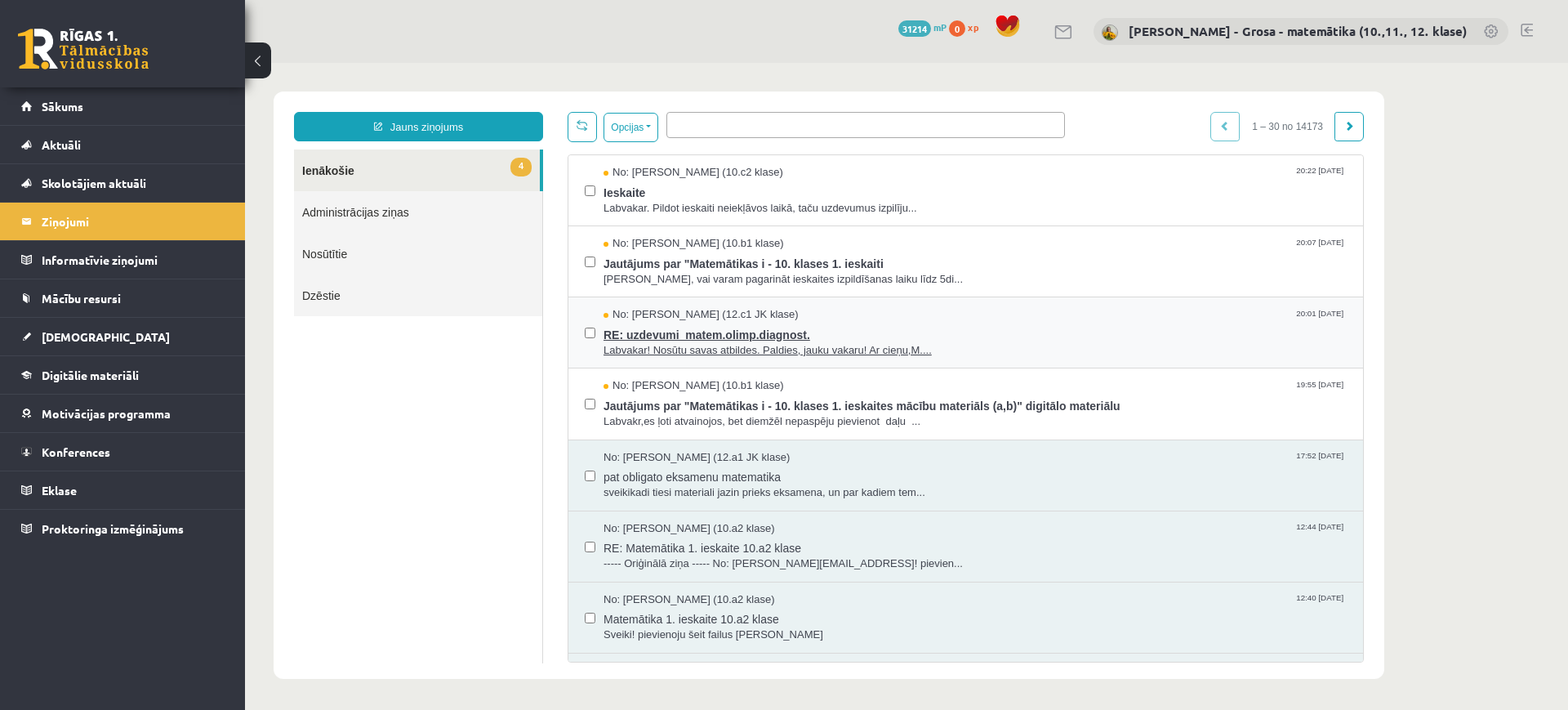
click at [723, 335] on span "RE: uzdevumi_matem.olimp.diagnost." at bounding box center [974, 332] width 743 height 20
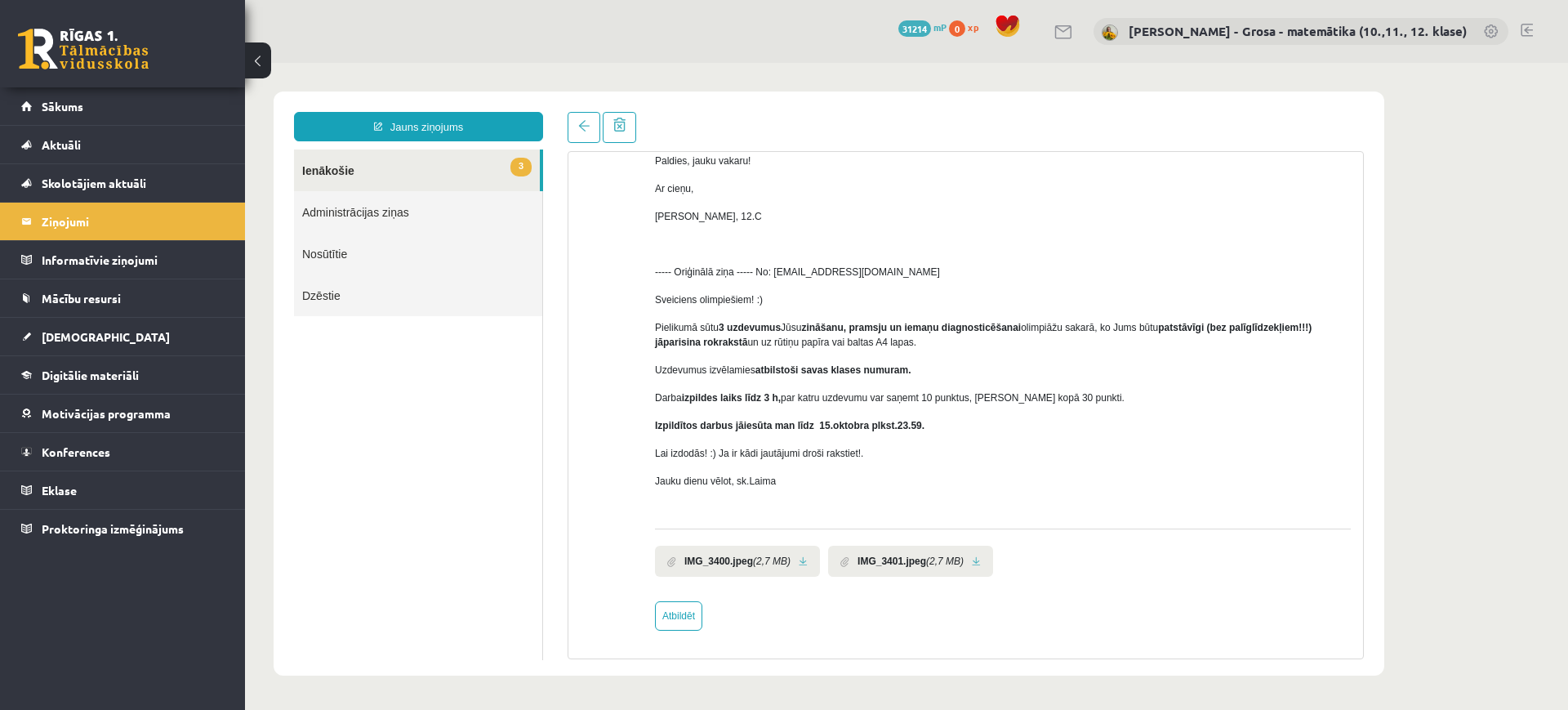
click at [800, 560] on link at bounding box center [803, 561] width 9 height 11
click at [972, 557] on link at bounding box center [976, 561] width 9 height 11
click at [581, 127] on span at bounding box center [584, 126] width 12 height 12
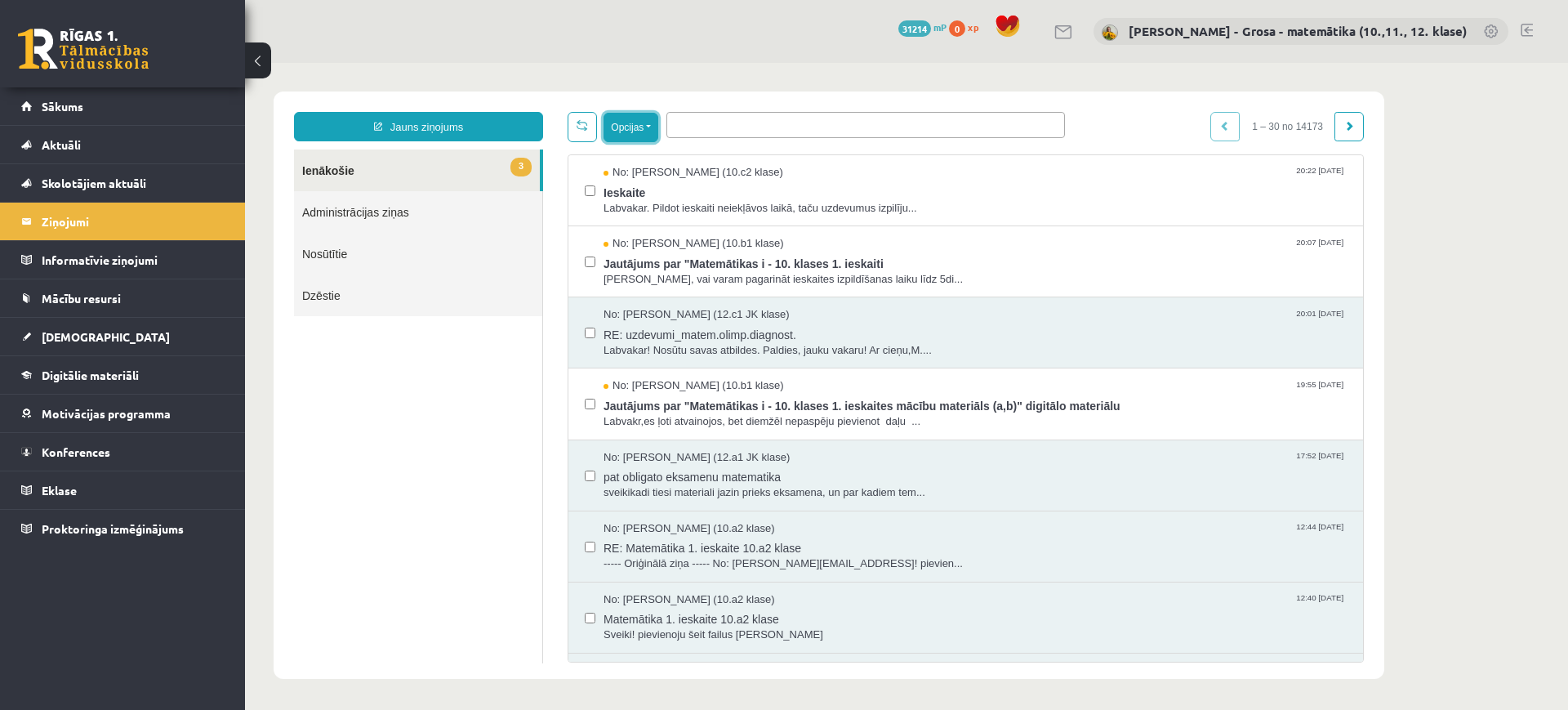
click at [650, 130] on button "Opcijas" at bounding box center [630, 127] width 55 height 29
click at [681, 272] on link "Atzīmēt izvēlētos kā nelasītus" at bounding box center [699, 268] width 151 height 16
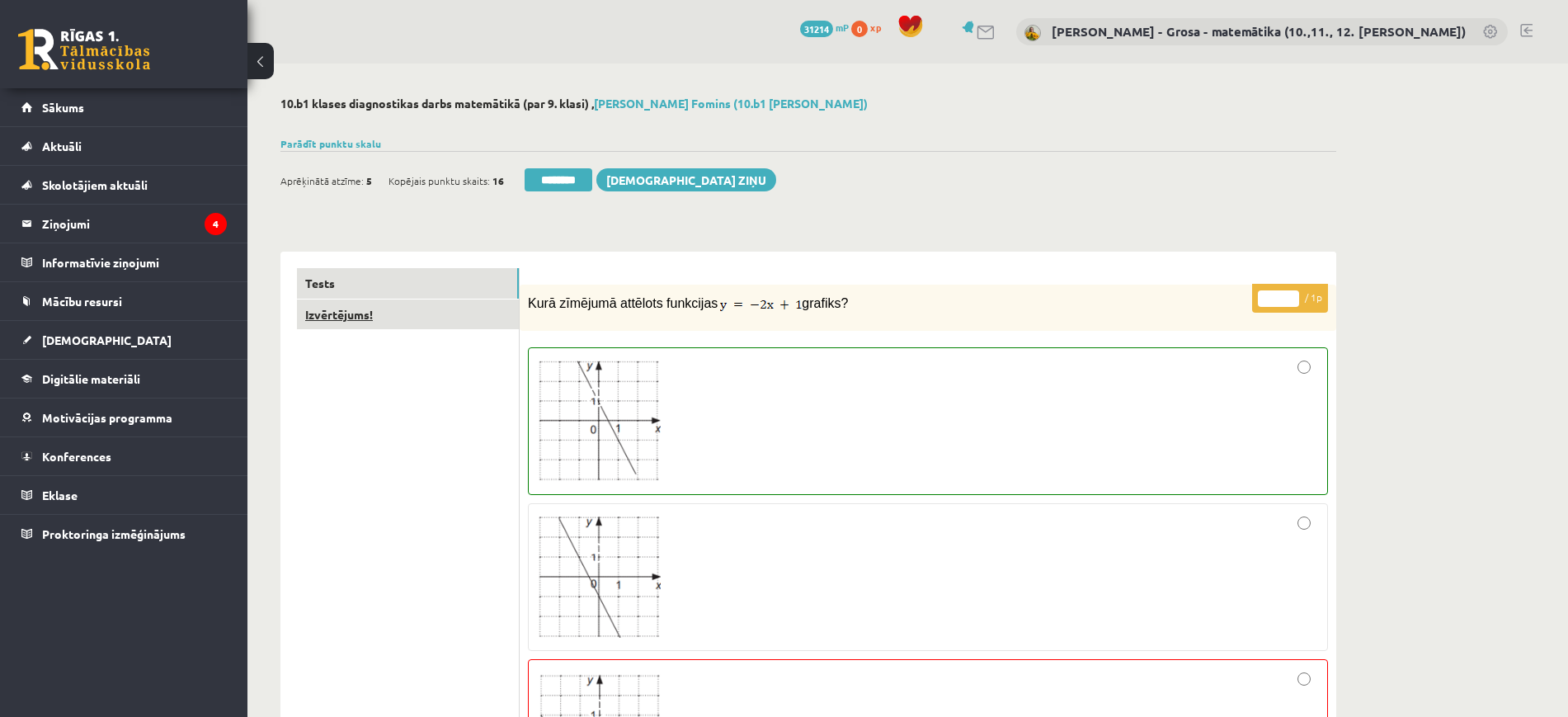
click at [474, 324] on link "Izvērtējums!" at bounding box center [407, 314] width 222 height 31
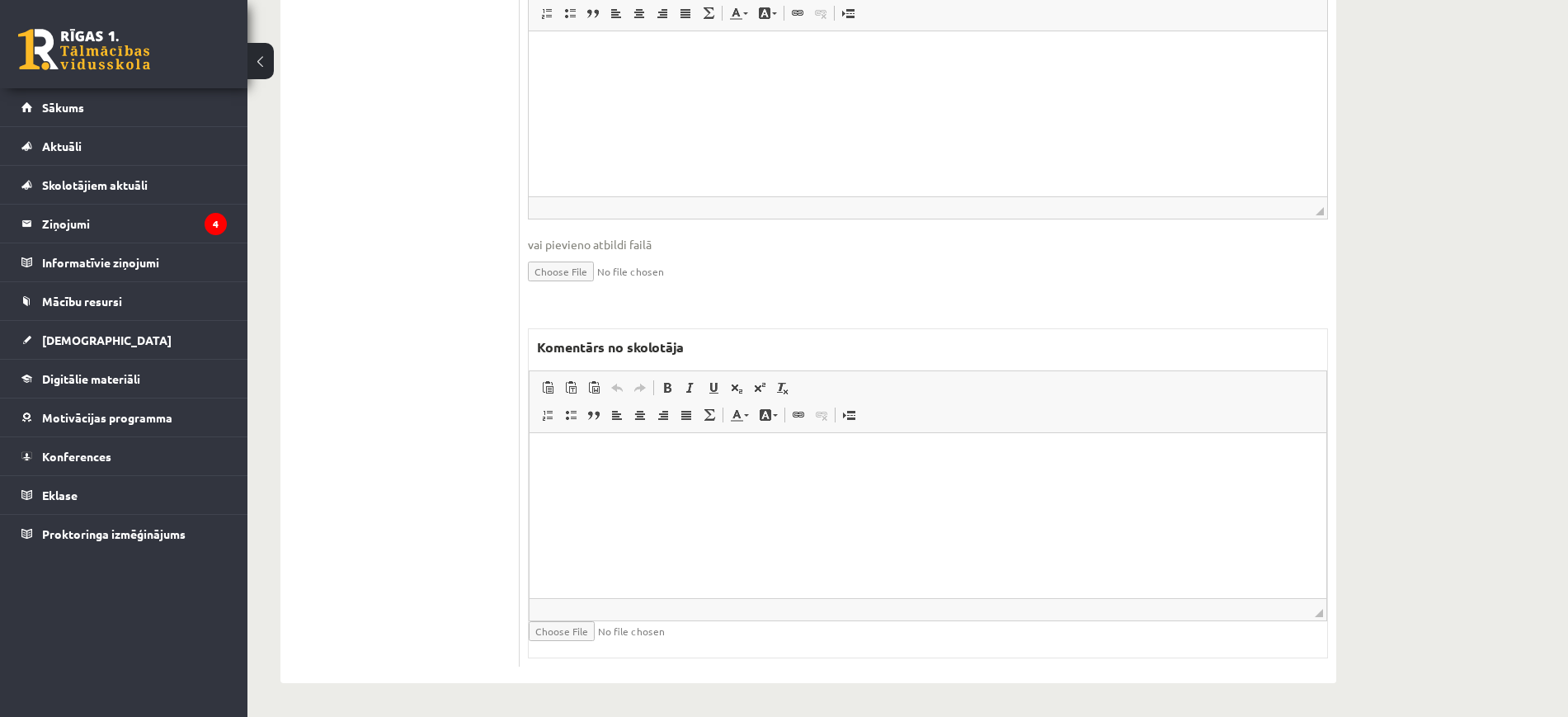
click at [747, 466] on html at bounding box center [928, 457] width 797 height 50
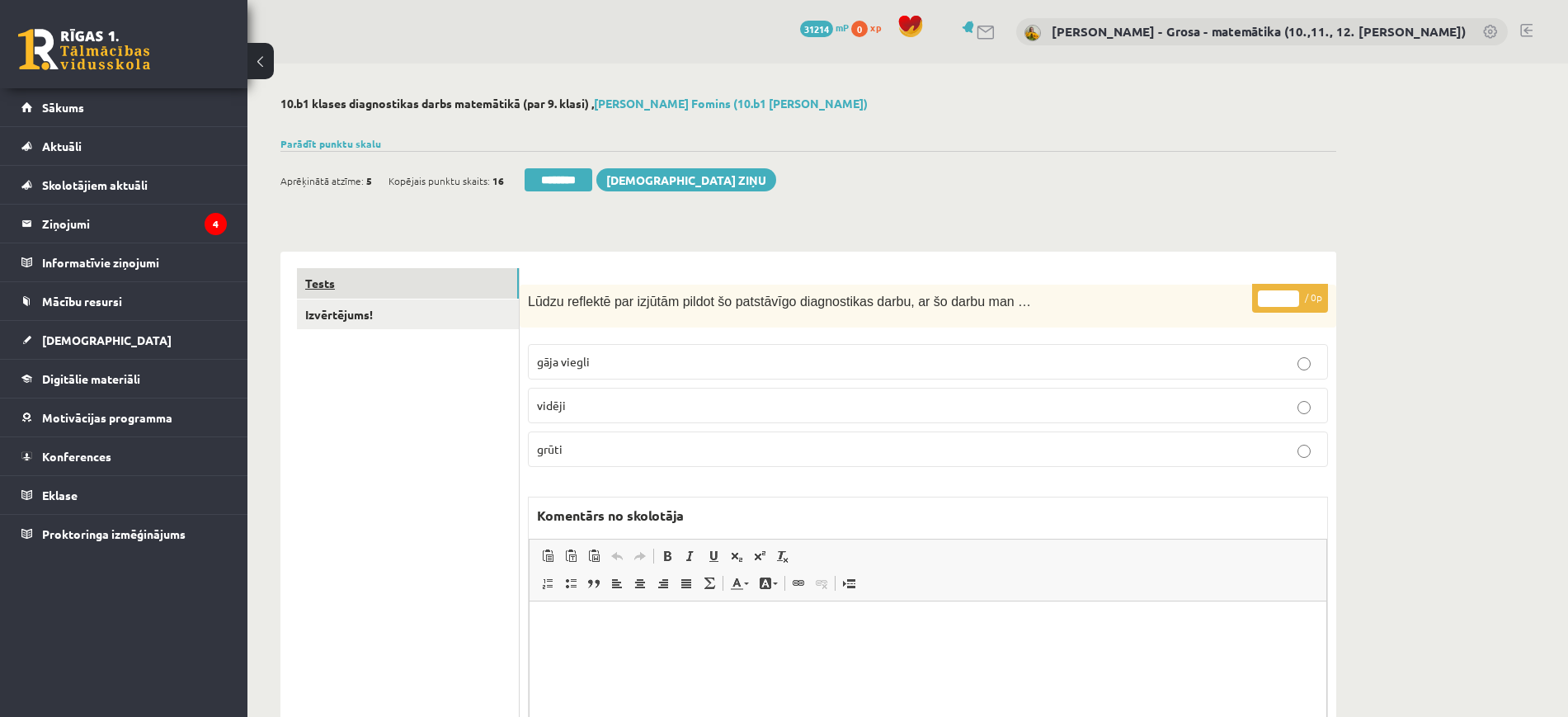
click at [390, 276] on link "Tests" at bounding box center [407, 283] width 222 height 31
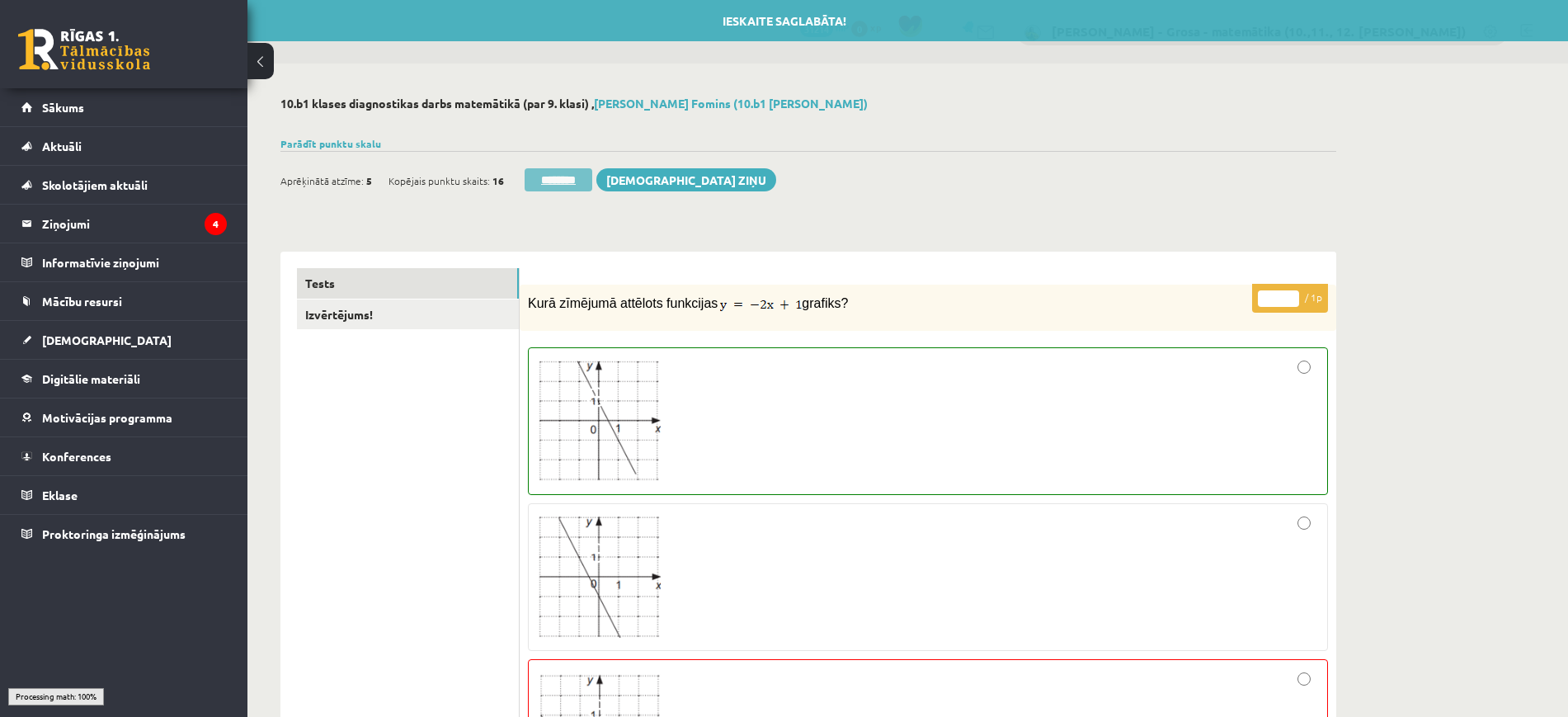
click at [566, 184] on input "********" at bounding box center [558, 179] width 68 height 23
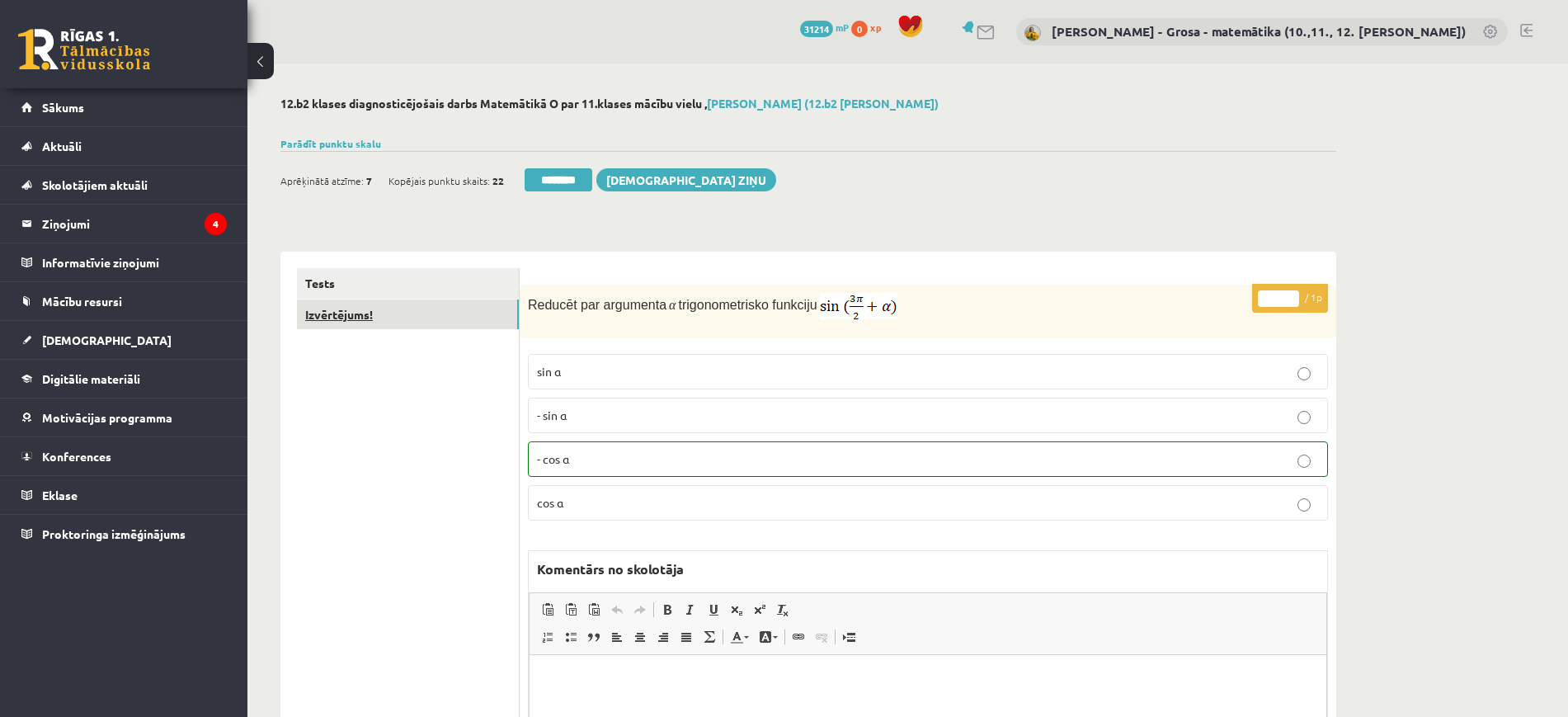
click at [416, 324] on link "Izvērtējums!" at bounding box center [407, 314] width 222 height 31
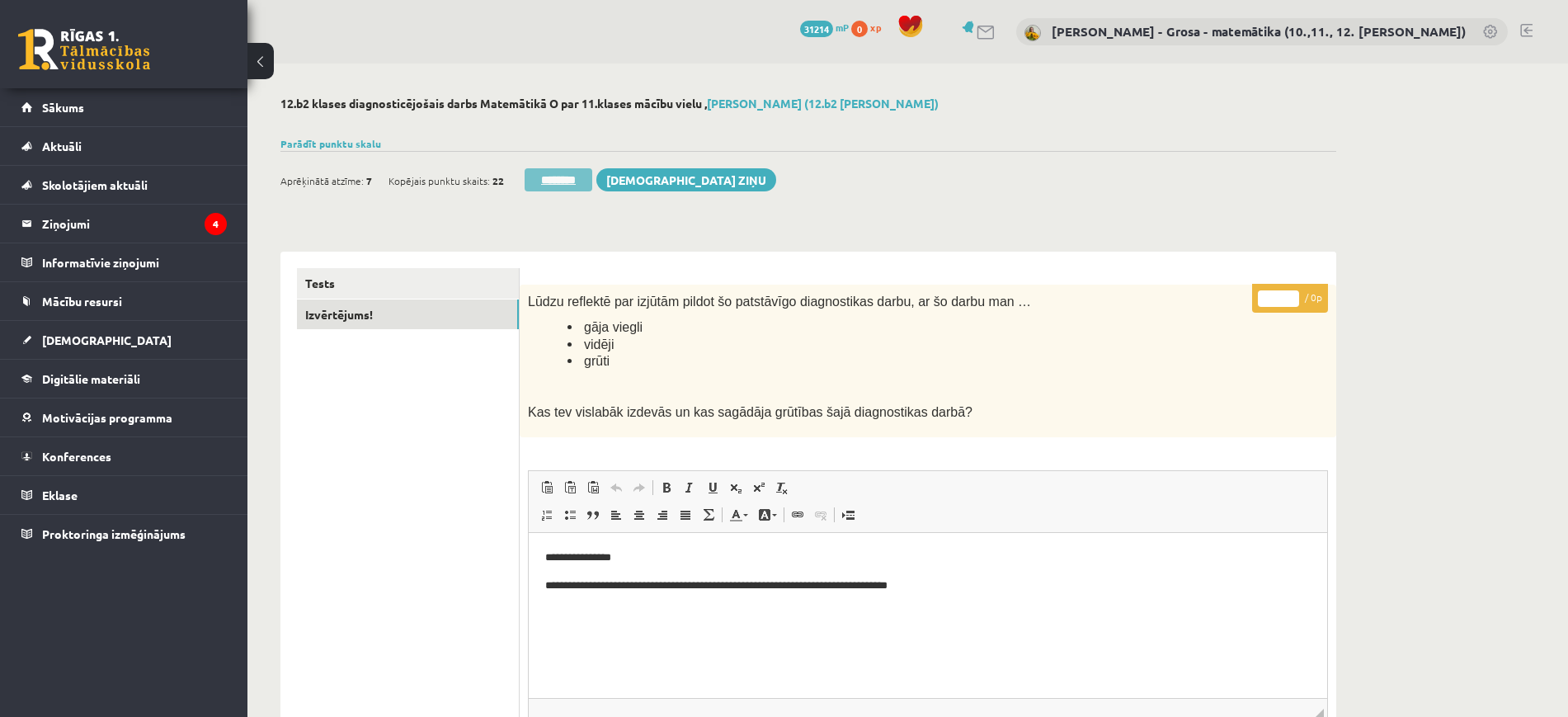
click at [565, 175] on input "********" at bounding box center [558, 179] width 68 height 23
